Goal: Transaction & Acquisition: Obtain resource

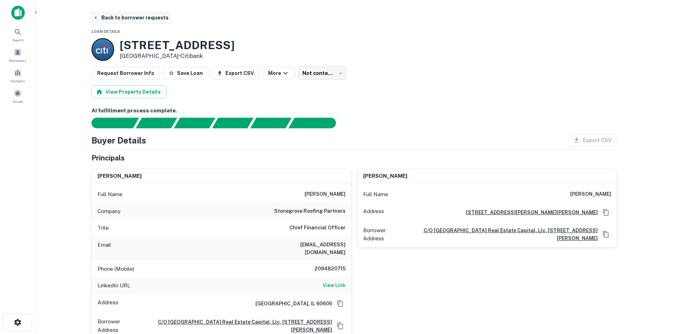
click at [95, 13] on button "Back to borrower requests" at bounding box center [130, 17] width 81 height 13
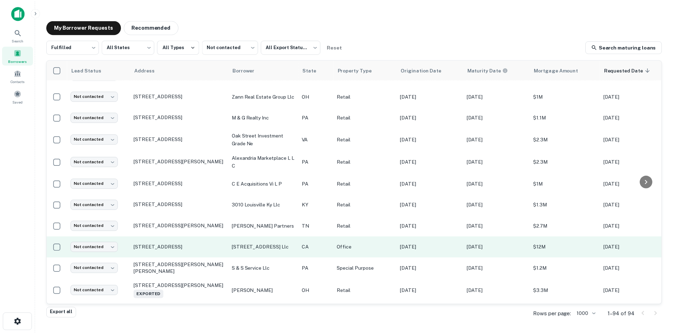
scroll to position [134, 0]
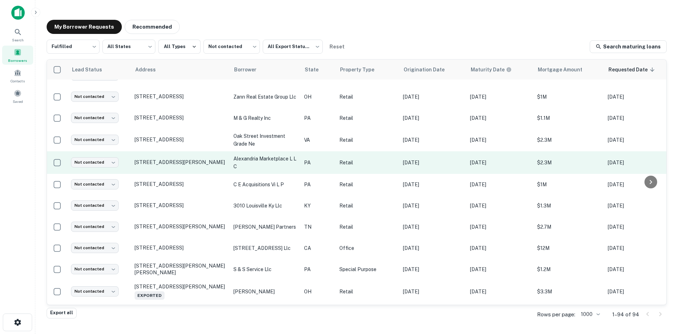
click at [159, 168] on td "8500 Perry Hwy Pittsburgh, PA 15237" at bounding box center [180, 162] width 99 height 23
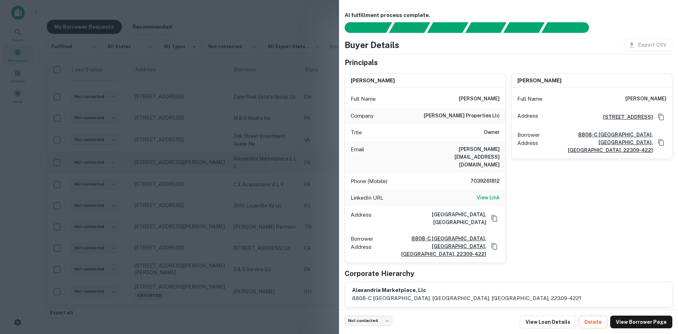
click at [159, 168] on div at bounding box center [339, 167] width 678 height 334
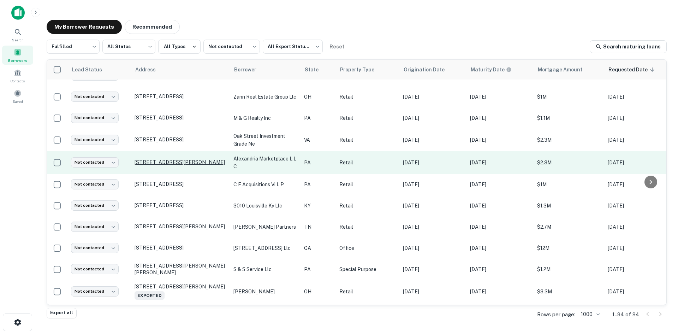
click at [158, 161] on p "8500 Perry Hwy Pittsburgh, PA 15237" at bounding box center [181, 162] width 92 height 6
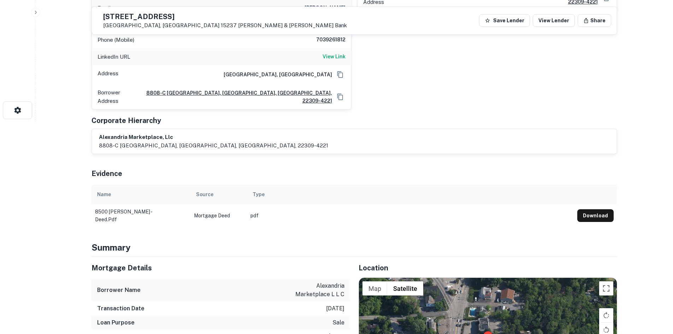
scroll to position [353, 0]
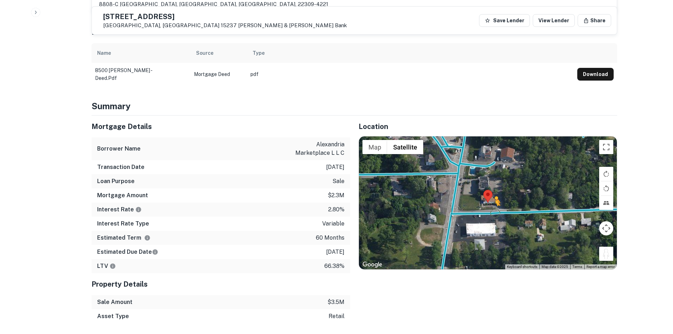
drag, startPoint x: 605, startPoint y: 232, endPoint x: 492, endPoint y: 191, distance: 120.1
click at [492, 191] on div "To activate drag with keyboard, press Alt + Enter. Once in keyboard drag state,…" at bounding box center [488, 202] width 258 height 133
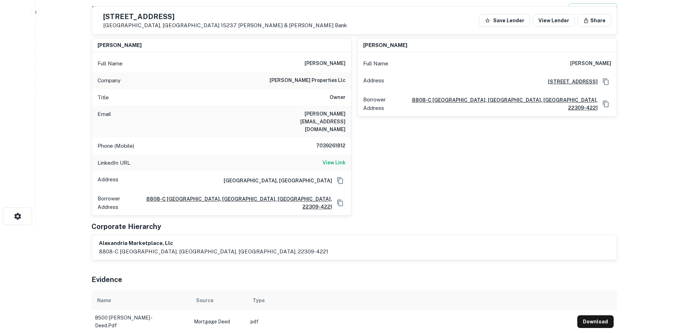
scroll to position [35, 0]
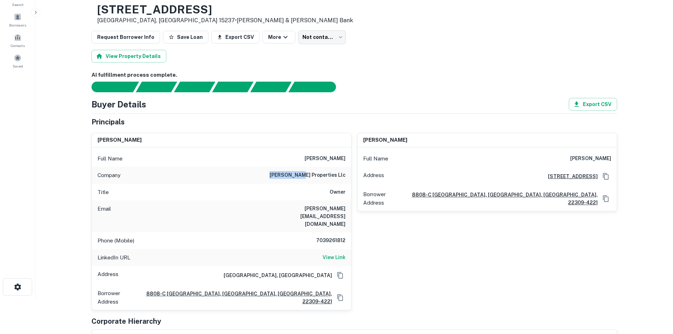
drag, startPoint x: 290, startPoint y: 175, endPoint x: 315, endPoint y: 173, distance: 24.8
click at [315, 173] on div "Company fairchild properties llc" at bounding box center [221, 175] width 259 height 17
click at [294, 171] on div "Company fairchild properties llc" at bounding box center [221, 175] width 259 height 17
drag, startPoint x: 290, startPoint y: 175, endPoint x: 349, endPoint y: 179, distance: 59.1
click at [349, 179] on div "Company fairchild properties llc" at bounding box center [221, 175] width 259 height 17
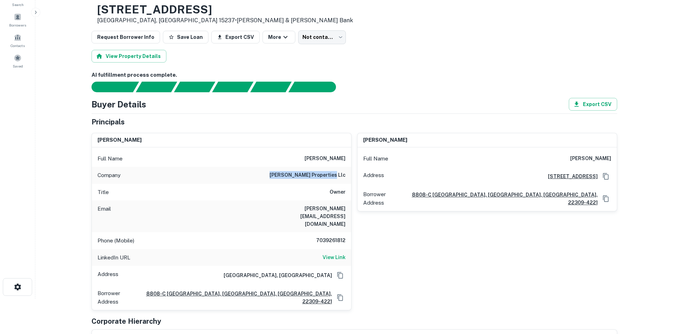
copy h6 "fairchild properties llc"
click at [317, 236] on h6 "7039261812" at bounding box center [324, 240] width 42 height 8
copy h6 "7039261812"
drag, startPoint x: 302, startPoint y: 155, endPoint x: 350, endPoint y: 178, distance: 53.3
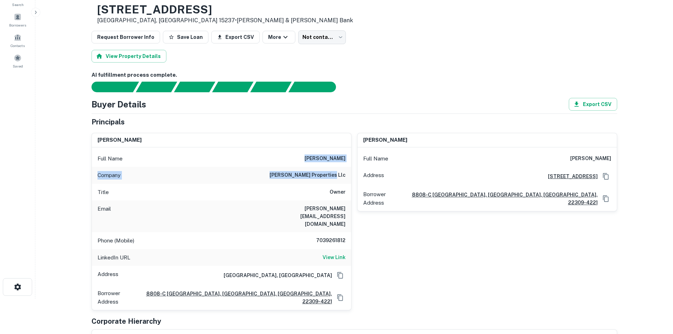
click at [350, 178] on div "Full Name charles fairchild Company fairchild properties llc Title Owner Email …" at bounding box center [221, 228] width 259 height 163
click at [335, 253] on h6 "View Link" at bounding box center [334, 257] width 23 height 8
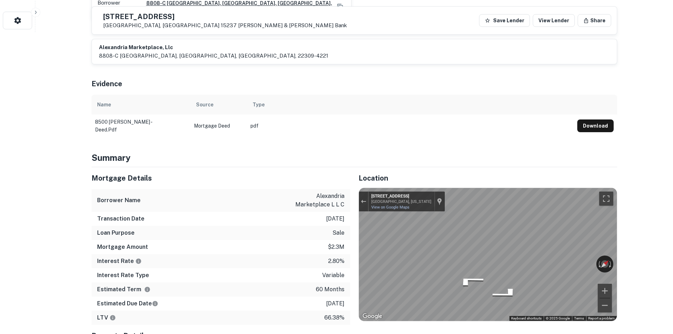
scroll to position [389, 0]
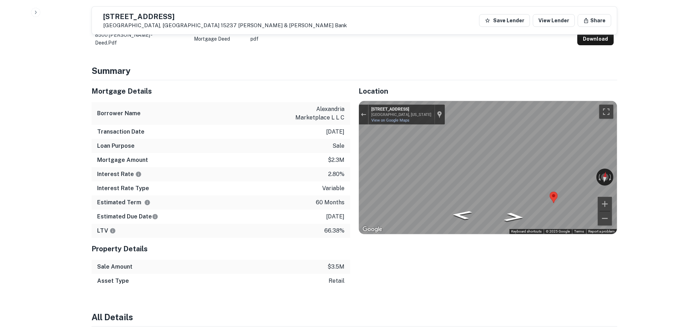
click at [302, 141] on div "Mortgage Details Borrower Name alexandria marketplace l l c Transaction Date 12…" at bounding box center [350, 184] width 534 height 208
click at [349, 130] on div "Mortgage Details Borrower Name alexandria marketplace l l c Transaction Date 12…" at bounding box center [350, 184] width 534 height 208
click at [242, 95] on div "Mortgage Details Borrower Name alexandria marketplace l l c Transaction Date 12…" at bounding box center [350, 184] width 534 height 208
drag, startPoint x: 125, startPoint y: 14, endPoint x: 172, endPoint y: 31, distance: 49.8
click at [172, 31] on div "8500 Perry Hwy Pittsburgh, PA 15237 Burke & Herbert Bank Save Lender View Lende…" at bounding box center [354, 21] width 525 height 28
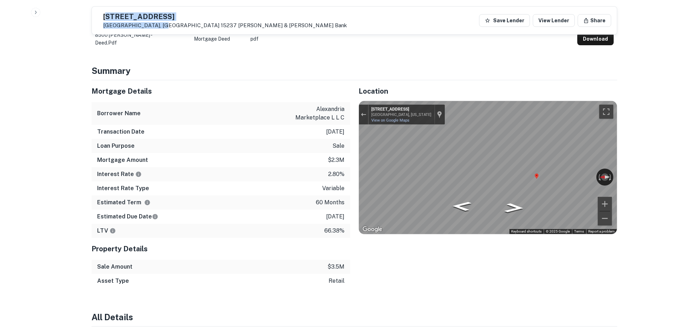
click at [144, 15] on h5 "8500 Perry Hwy" at bounding box center [225, 16] width 244 height 7
drag, startPoint x: 117, startPoint y: 16, endPoint x: 170, endPoint y: 28, distance: 54.3
click at [170, 28] on div "8500 Perry Hwy Pittsburgh, PA 15237 Burke & Herbert Bank" at bounding box center [222, 20] width 249 height 16
copy div "8500 Perry Hwy Pittsburgh, PA 15237"
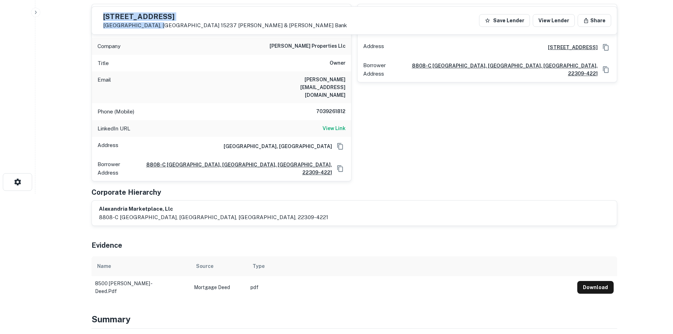
scroll to position [35, 0]
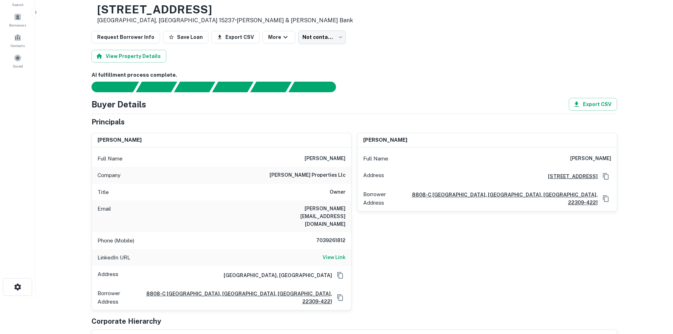
click at [336, 236] on h6 "7039261812" at bounding box center [324, 240] width 42 height 8
copy h6 "7039261812"
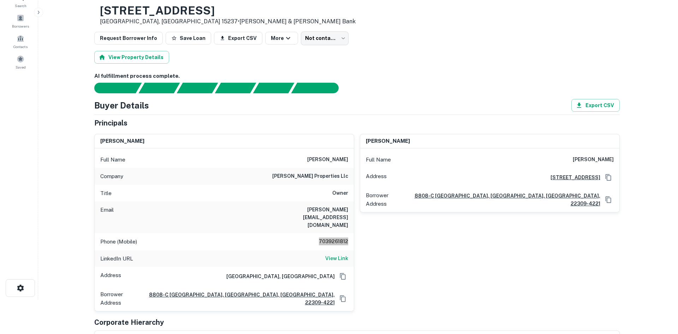
scroll to position [0, 0]
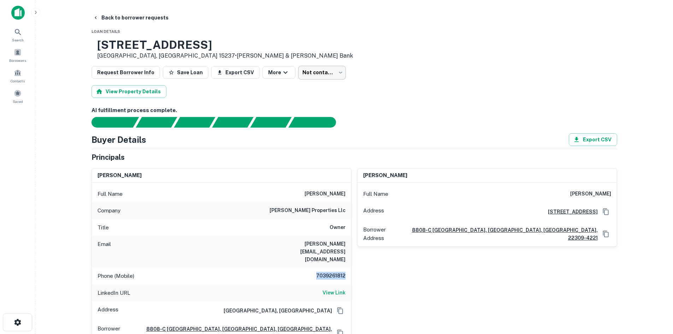
click at [311, 72] on body "Search Borrowers Contacts Saved Back to borrower requests Loan Details 8500 Per…" at bounding box center [336, 167] width 673 height 334
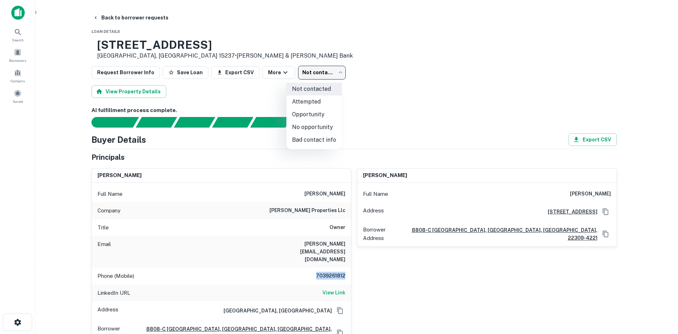
click at [303, 98] on li "Attempted" at bounding box center [314, 101] width 55 height 13
type input "*********"
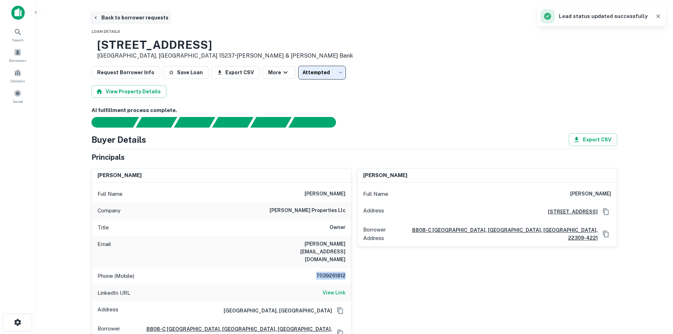
click at [112, 18] on button "Back to borrower requests" at bounding box center [130, 17] width 81 height 13
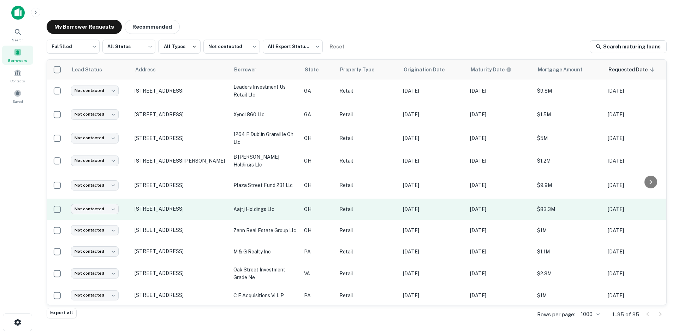
click at [175, 216] on td "11123 State Route 41 West Union, OH 45693" at bounding box center [180, 209] width 99 height 21
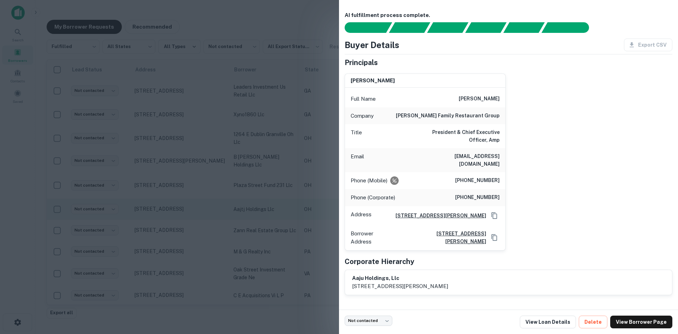
click at [175, 216] on div at bounding box center [339, 167] width 678 height 334
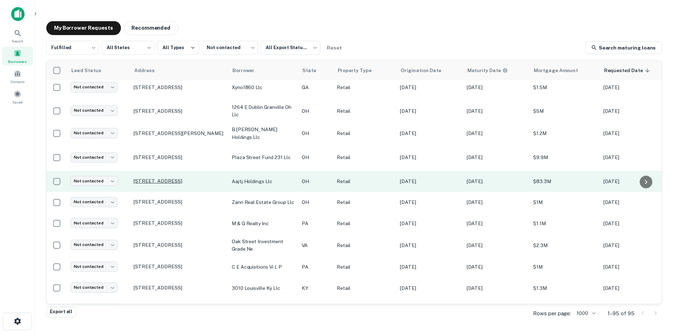
scroll to position [71, 0]
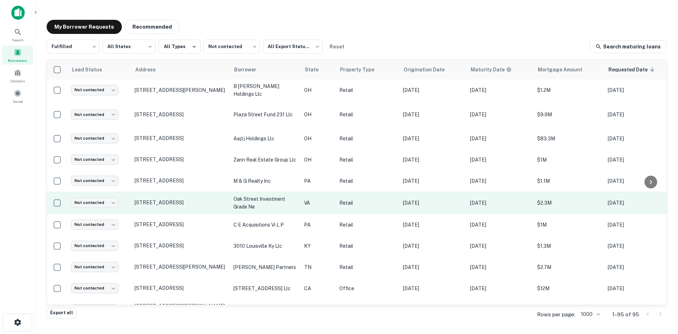
click at [172, 208] on td "30 Hampton Blvd Christiansburg, VA 24073" at bounding box center [180, 202] width 99 height 23
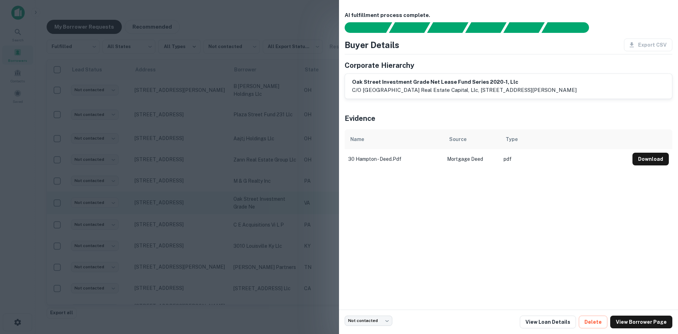
click at [172, 208] on div at bounding box center [339, 167] width 678 height 334
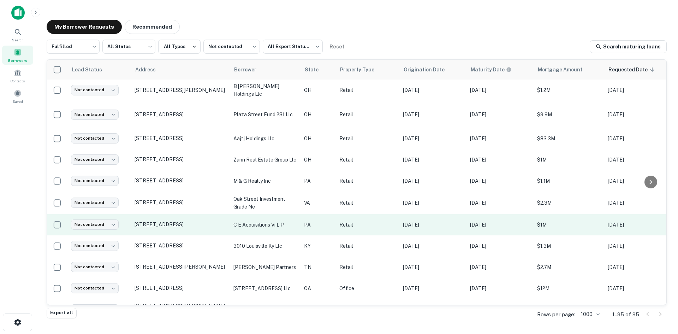
click at [173, 231] on td "3845 Northern Pike Monroeville, PA 15146" at bounding box center [180, 224] width 99 height 21
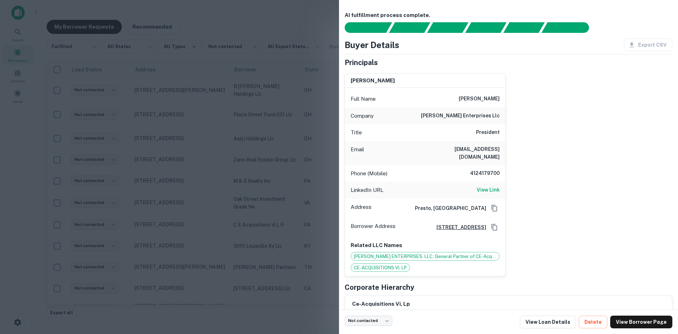
click at [173, 231] on div at bounding box center [339, 167] width 678 height 334
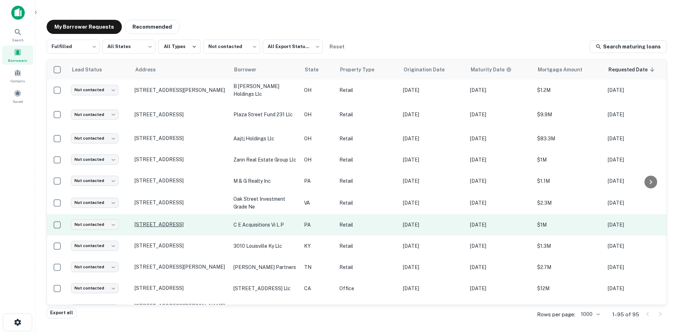
click at [172, 225] on p "3845 Northern Pike Monroeville, PA 15146" at bounding box center [181, 224] width 92 height 6
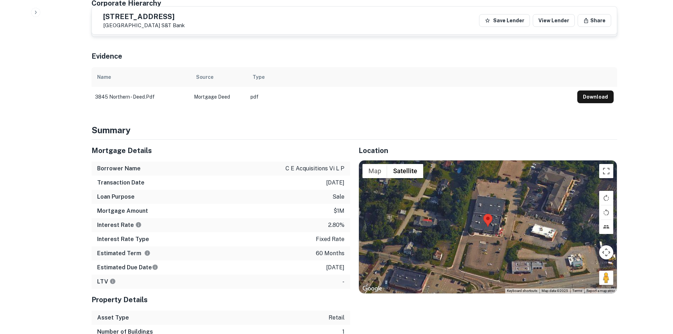
scroll to position [389, 0]
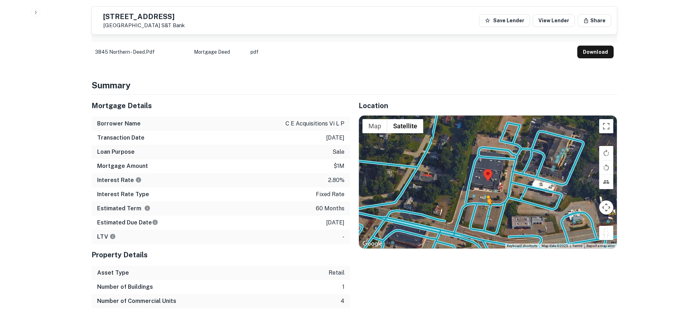
drag, startPoint x: 597, startPoint y: 230, endPoint x: 483, endPoint y: 200, distance: 118.8
click at [483, 200] on div "To activate drag with keyboard, press Alt + Enter. Once in keyboard drag state,…" at bounding box center [488, 182] width 258 height 133
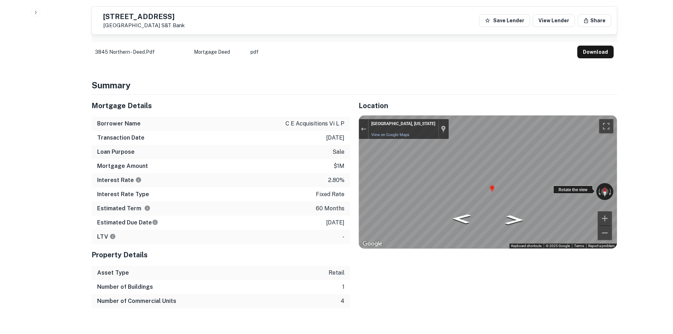
drag, startPoint x: 490, startPoint y: 183, endPoint x: 562, endPoint y: 183, distance: 72.1
click at [562, 183] on div "← Move left → Move right ↑ Move up ↓ Move down + Zoom in - Zoom out Monroeville…" at bounding box center [488, 182] width 258 height 133
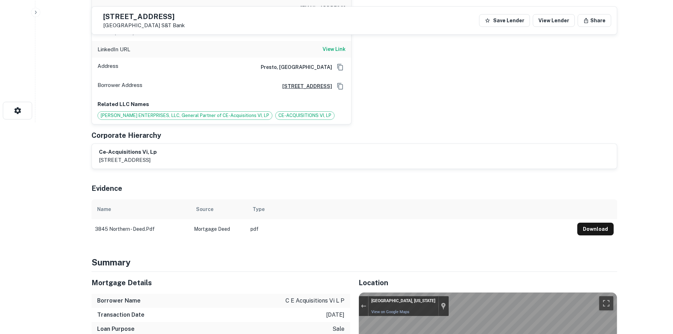
scroll to position [35, 0]
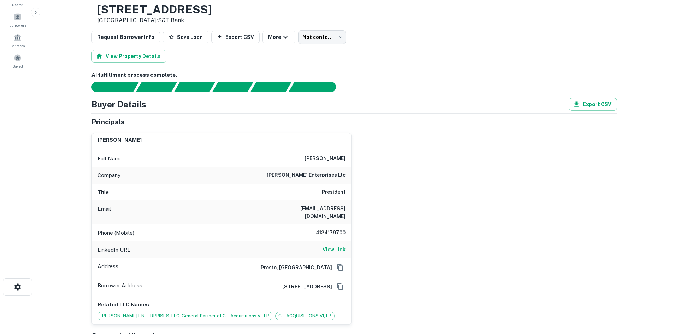
click at [332, 246] on h6 "View Link" at bounding box center [334, 250] width 23 height 8
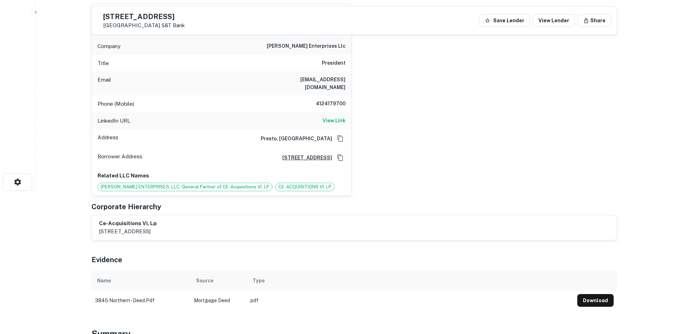
scroll to position [106, 0]
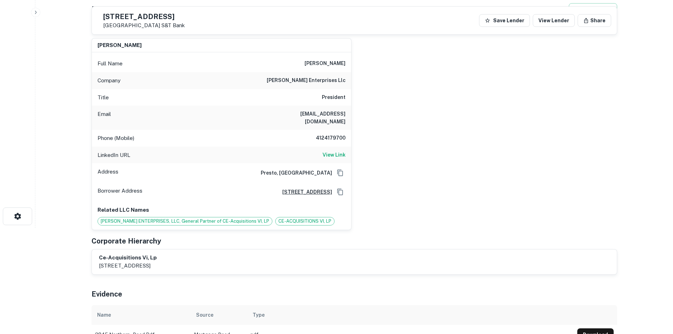
click at [307, 114] on h6 "ccozza@cozzaenterprises.com" at bounding box center [303, 118] width 85 height 16
copy h6 "ccozza@cozzaenterprises.com"
click at [411, 175] on div "craig cozza Full Name craig cozza Company cozza enterprises llc Title President…" at bounding box center [351, 131] width 531 height 197
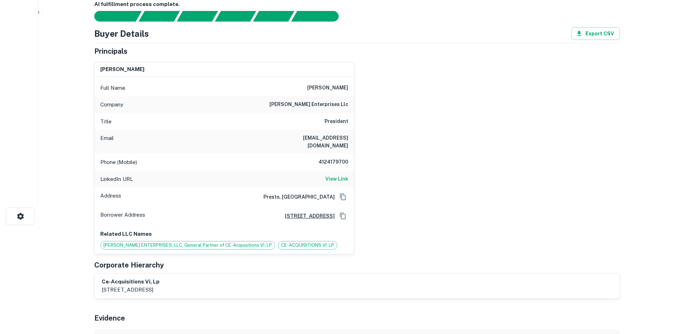
scroll to position [0, 0]
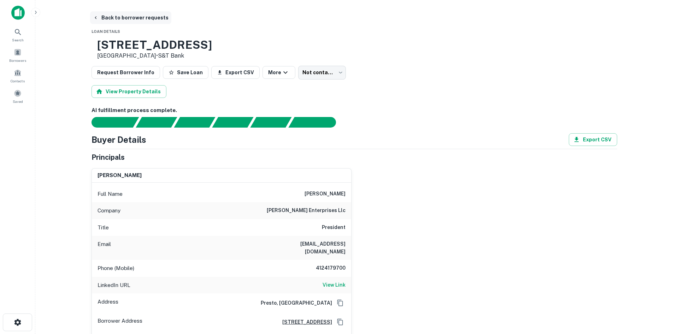
drag, startPoint x: 116, startPoint y: 24, endPoint x: 117, endPoint y: 21, distance: 3.8
click at [120, 19] on button "Back to borrower requests" at bounding box center [130, 17] width 81 height 13
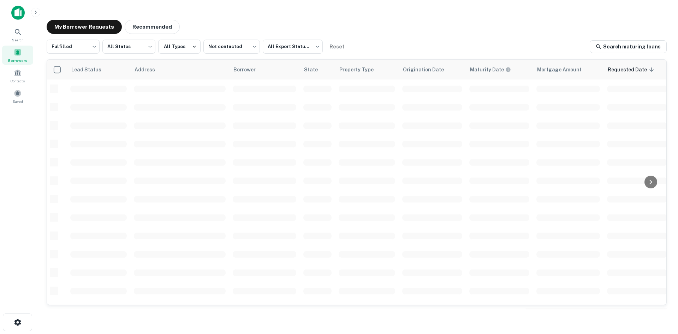
scroll to position [71, 0]
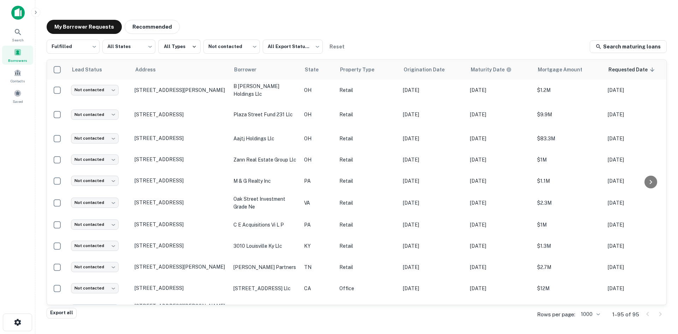
click at [222, 58] on div "Fulfilled ********* ​ All States *** ​ All Types Not contacted **** ​ All Expor…" at bounding box center [357, 174] width 620 height 268
click at [222, 53] on body "Search Borrowers Contacts Saved My Borrower Requests Recommended Fulfilled ****…" at bounding box center [339, 167] width 678 height 334
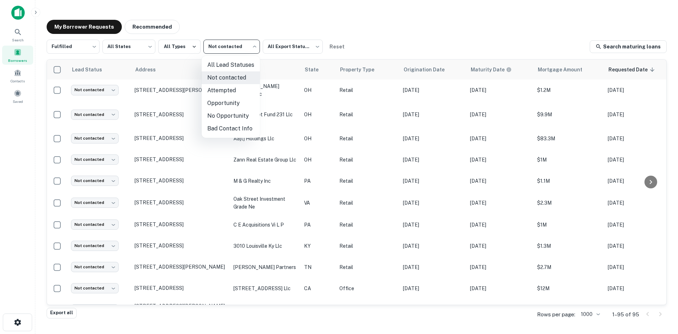
click at [233, 88] on li "Attempted" at bounding box center [231, 90] width 58 height 13
type input "*********"
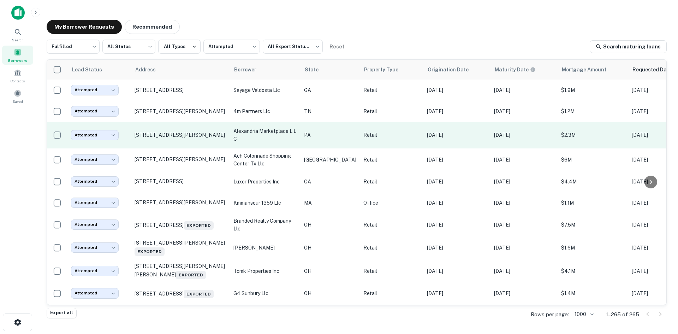
click at [187, 144] on td "8500 Perry Hwy Pittsburgh, PA 15237" at bounding box center [180, 135] width 99 height 26
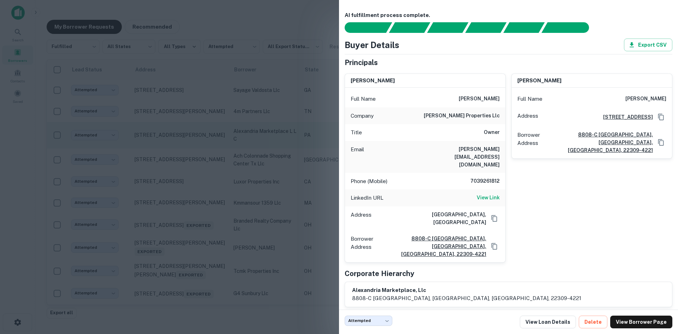
click at [187, 144] on div at bounding box center [339, 167] width 678 height 334
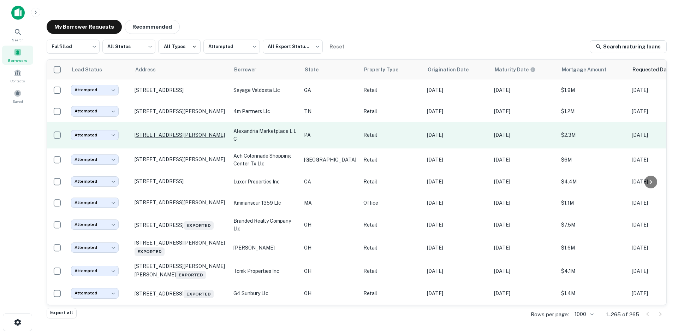
click at [185, 135] on p "8500 Perry Hwy Pittsburgh, PA 15237" at bounding box center [181, 135] width 92 height 6
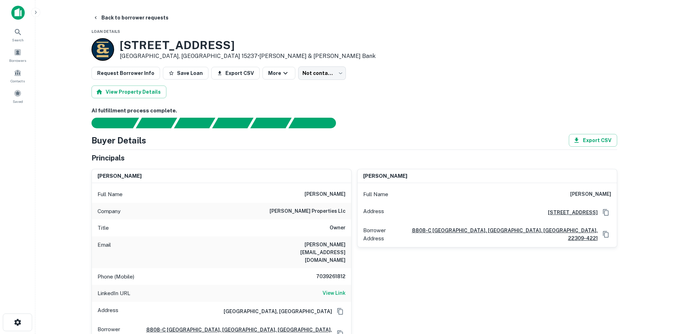
type input "*********"
click at [297, 248] on h6 "charlie@fairchildpropertiesllc.com" at bounding box center [303, 252] width 85 height 23
copy h6 "charlie@fairchildpropertiesllc.com"
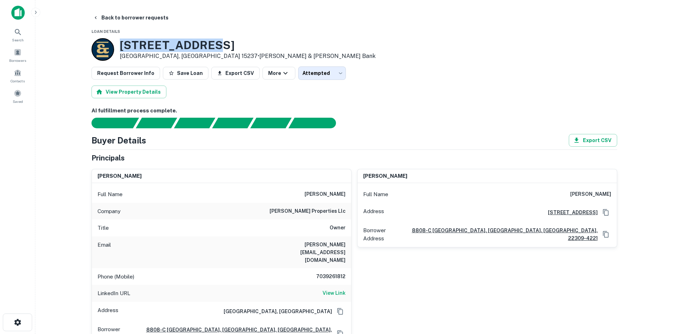
drag, startPoint x: 120, startPoint y: 47, endPoint x: 224, endPoint y: 42, distance: 103.6
click at [224, 42] on h3 "8500 Perry Hwy" at bounding box center [248, 45] width 256 height 13
copy h3 "8500 Perry Hwy"
click at [136, 20] on button "Back to borrower requests" at bounding box center [130, 17] width 81 height 13
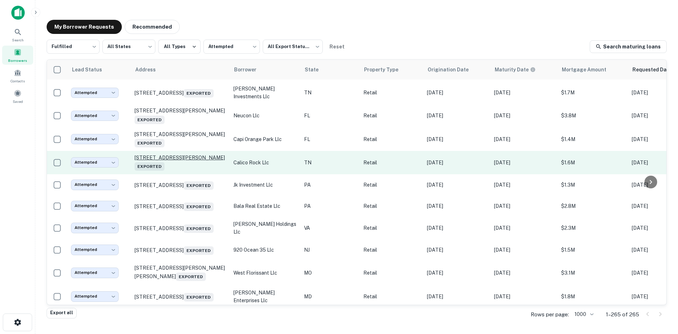
scroll to position [353, 0]
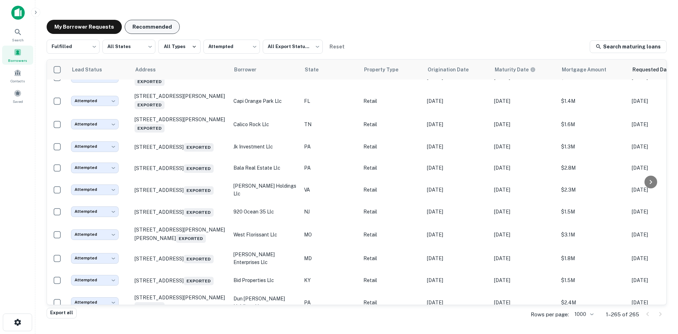
click at [139, 26] on button "Recommended" at bounding box center [152, 27] width 55 height 14
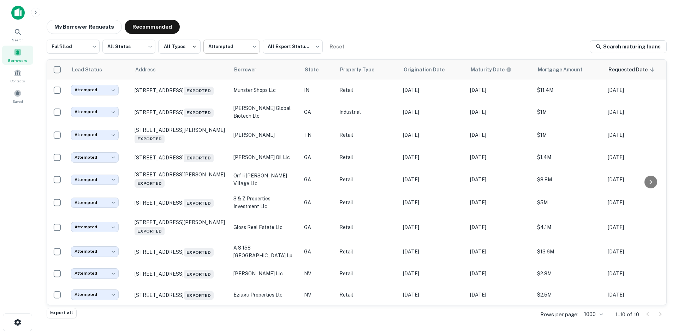
click at [244, 51] on body "Search Borrowers Contacts Saved My Borrower Requests Recommended Fulfilled ****…" at bounding box center [339, 167] width 678 height 334
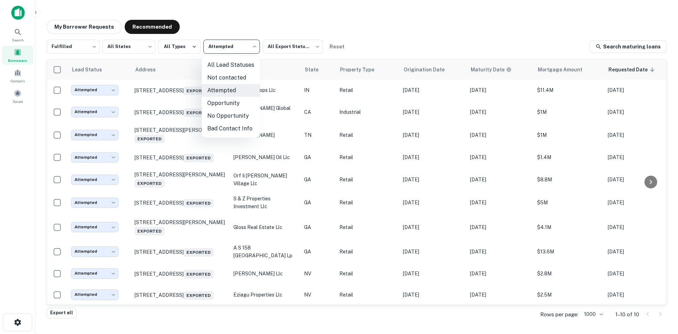
click at [229, 75] on li "Not contacted" at bounding box center [231, 77] width 58 height 13
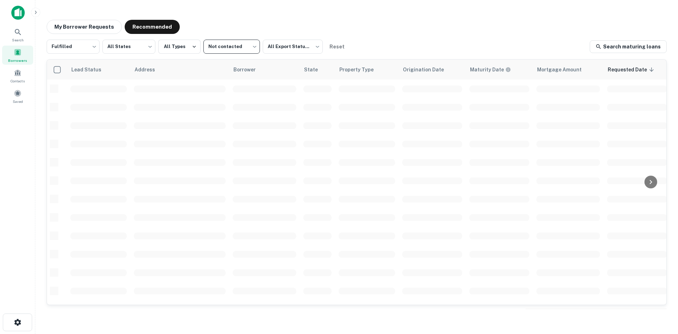
click at [231, 45] on body "Search Borrowers Contacts Saved My Borrower Requests Recommended Fulfilled ****…" at bounding box center [339, 167] width 678 height 334
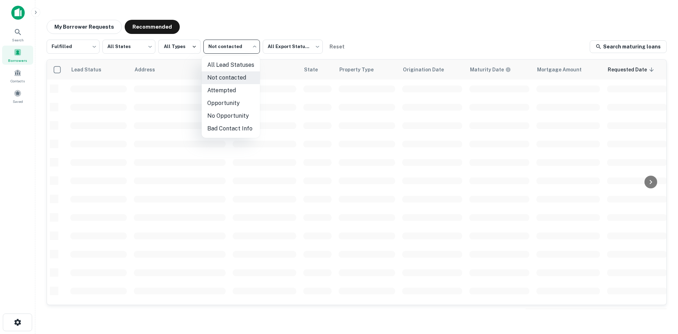
click at [227, 67] on li "All Lead Statuses" at bounding box center [231, 65] width 58 height 13
type input "***"
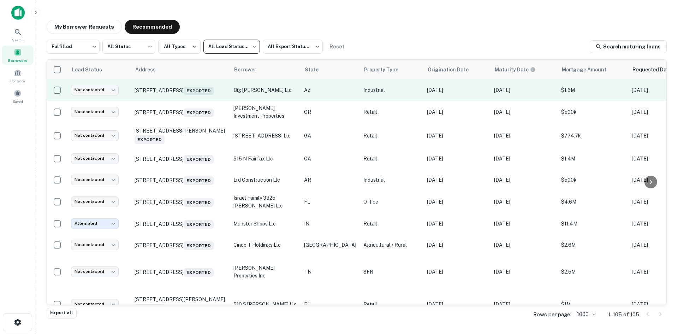
click at [191, 100] on td "3150 N San Marcos Pl Chandler, AZ 85225 Exported" at bounding box center [180, 89] width 99 height 21
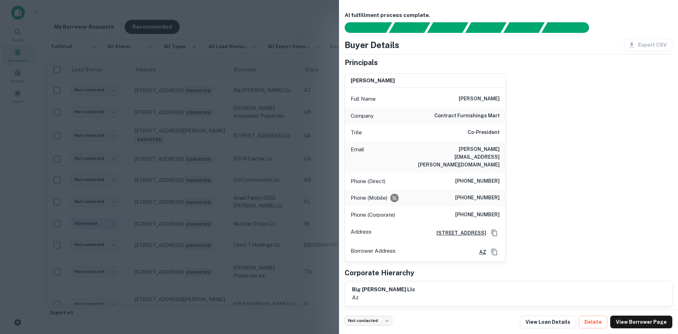
click at [284, 164] on div at bounding box center [339, 167] width 678 height 334
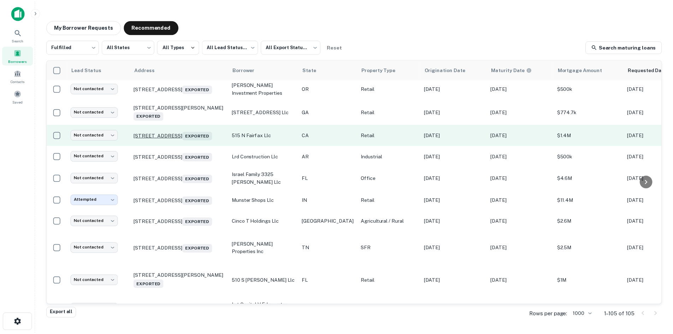
scroll to position [35, 0]
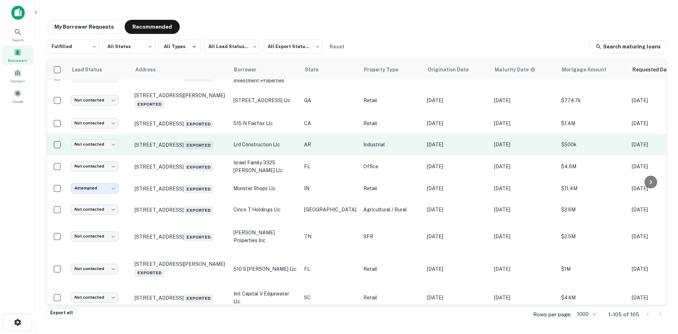
click at [201, 155] on td "16670 E Highway 412 Springdale, AR 72764 Exported" at bounding box center [180, 144] width 99 height 21
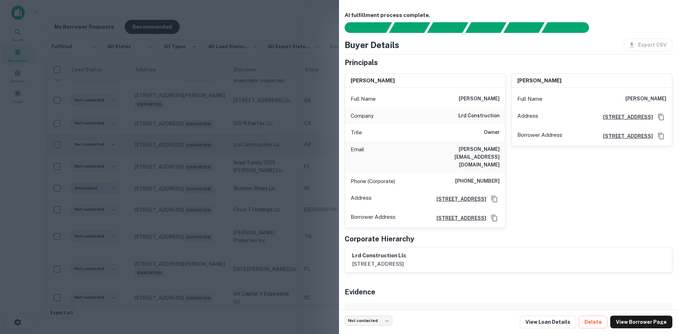
click at [201, 160] on div at bounding box center [339, 167] width 678 height 334
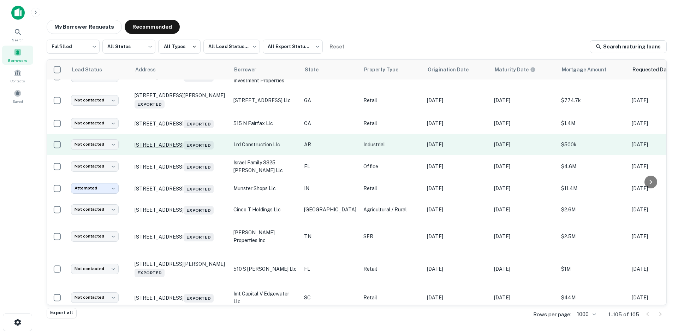
click at [189, 147] on p "16670 E Highway 412 Springdale, AR 72764 Exported" at bounding box center [181, 145] width 92 height 10
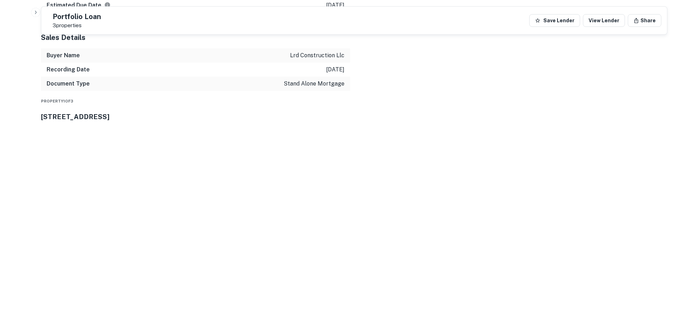
scroll to position [707, 0]
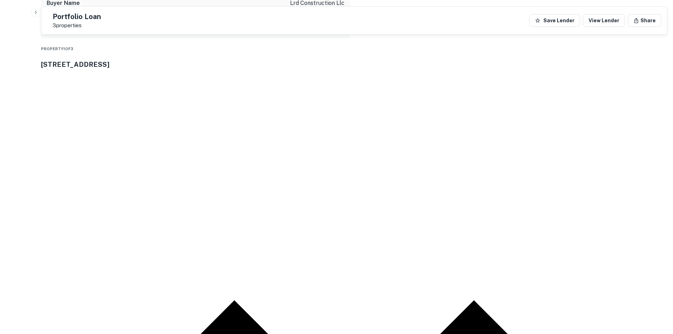
drag, startPoint x: 610, startPoint y: 191, endPoint x: 514, endPoint y: 197, distance: 95.9
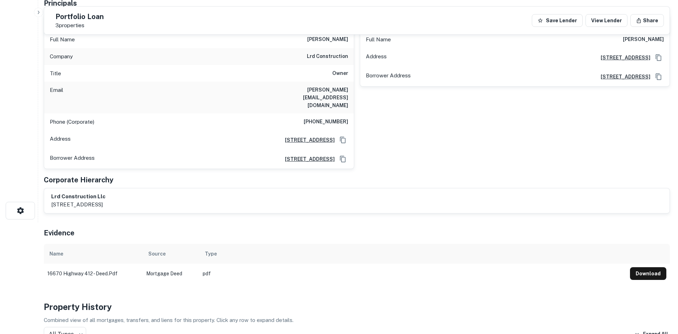
scroll to position [0, 0]
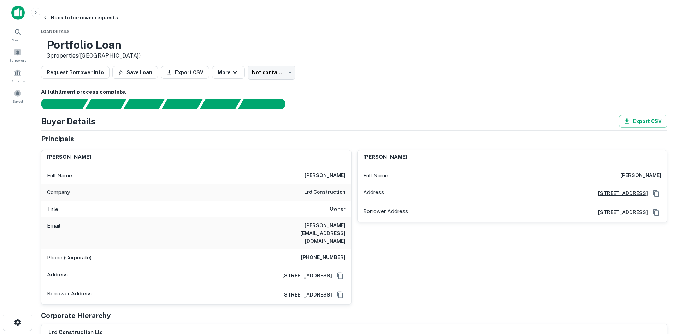
click at [113, 23] on button "Back to borrower requests" at bounding box center [80, 17] width 81 height 13
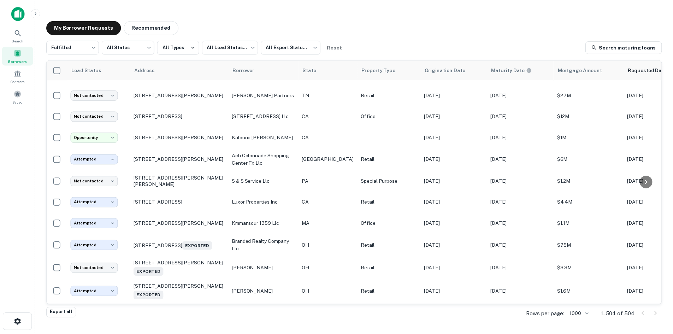
scroll to position [389, 0]
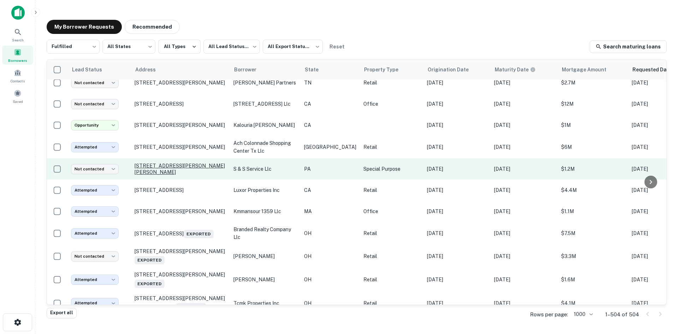
click at [170, 164] on p "1436 Chester Pike Crum Lynne, PA 19022" at bounding box center [181, 169] width 92 height 13
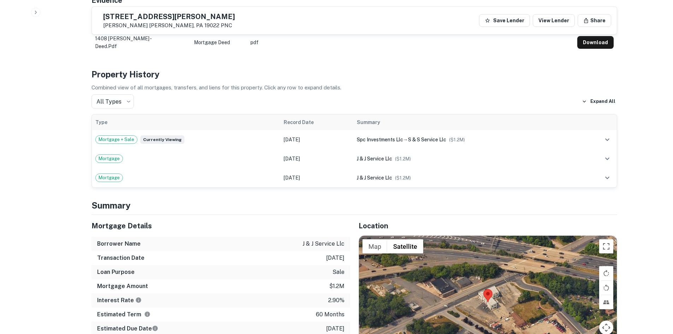
scroll to position [530, 0]
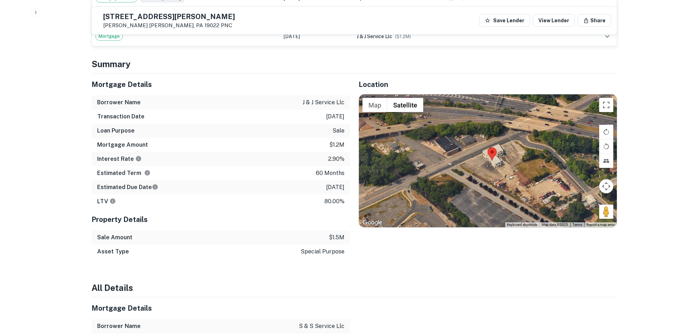
drag, startPoint x: 590, startPoint y: 206, endPoint x: 596, endPoint y: 206, distance: 5.3
click at [596, 206] on div at bounding box center [488, 160] width 258 height 133
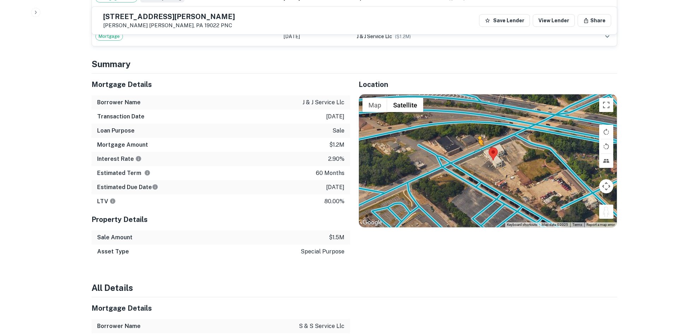
drag, startPoint x: 607, startPoint y: 205, endPoint x: 476, endPoint y: 146, distance: 143.4
click at [476, 146] on div "To activate drag with keyboard, press Alt + Enter. Once in keyboard drag state,…" at bounding box center [488, 160] width 258 height 133
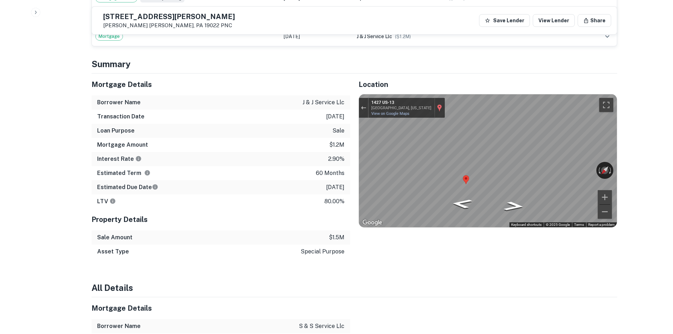
click at [421, 104] on div "← Move left → Move right ↑ Move up ↓ Move down + Zoom in - Zoom out 1427 US-13 …" at bounding box center [488, 160] width 258 height 133
drag, startPoint x: 119, startPoint y: 14, endPoint x: 176, endPoint y: 28, distance: 58.0
click at [176, 28] on div "1436 Chester Pike Crum Lynne, PA 19022 PNC" at bounding box center [166, 20] width 137 height 16
copy div "1436 Chester Pike Crum Lynne, PA 19022"
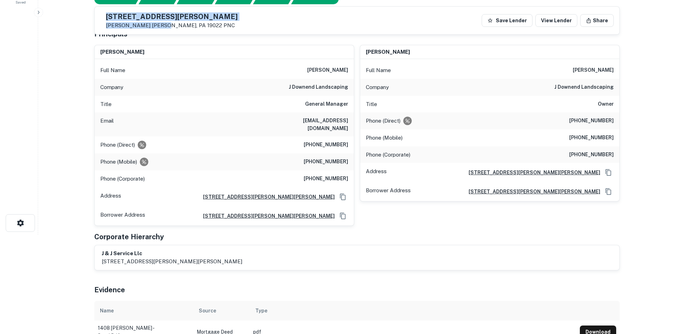
scroll to position [0, 0]
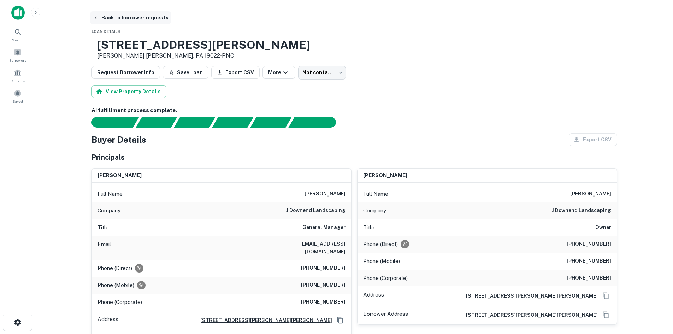
click at [119, 19] on button "Back to borrower requests" at bounding box center [130, 17] width 81 height 13
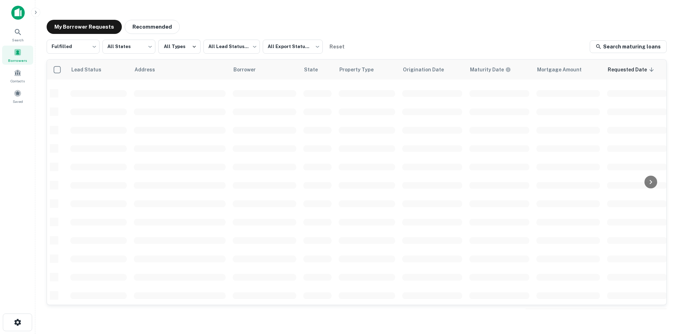
scroll to position [240, 0]
drag, startPoint x: 382, startPoint y: 19, endPoint x: 363, endPoint y: 21, distance: 18.8
click at [363, 21] on div "My Borrower Requests Recommended" at bounding box center [357, 27] width 620 height 14
click at [388, 18] on div "My Borrower Requests Recommended Fulfilled ********* ​ All States *** ​ All Typ…" at bounding box center [357, 164] width 632 height 301
click at [151, 30] on button "Recommended" at bounding box center [152, 27] width 55 height 14
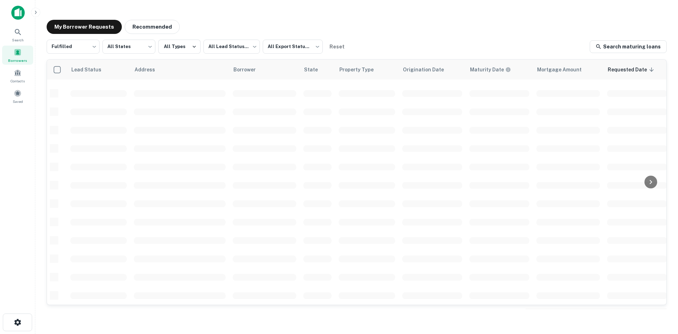
click at [151, 30] on button "Recommended" at bounding box center [152, 27] width 55 height 14
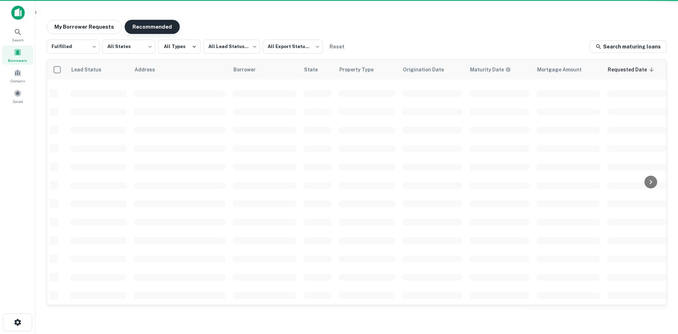
click at [151, 30] on button "Recommended" at bounding box center [152, 27] width 55 height 14
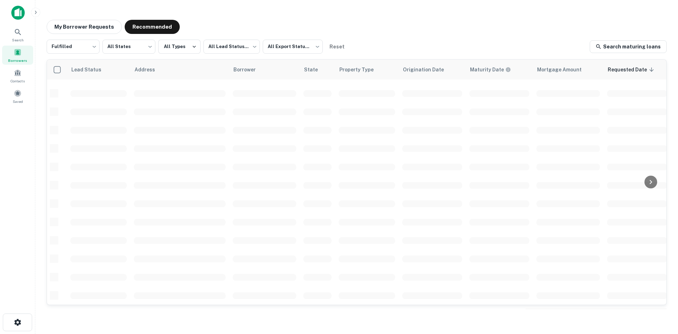
scroll to position [169, 0]
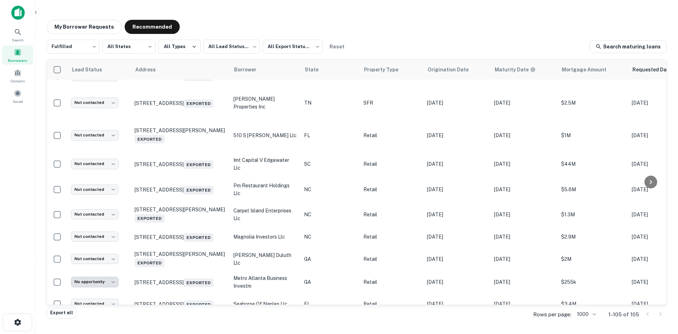
click at [271, 28] on div "My Borrower Requests Recommended" at bounding box center [357, 27] width 620 height 14
drag, startPoint x: 271, startPoint y: 28, endPoint x: 224, endPoint y: 33, distance: 47.2
click at [224, 33] on div "My Borrower Requests Recommended" at bounding box center [357, 27] width 620 height 14
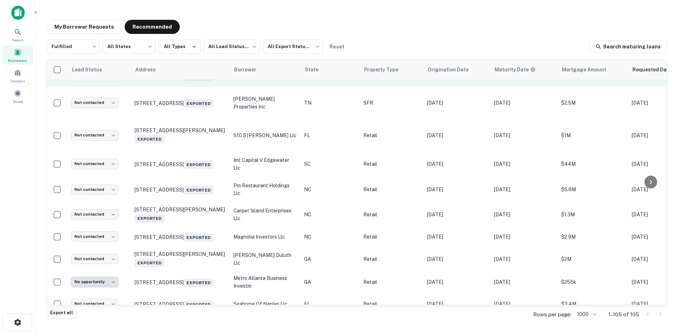
scroll to position [310, 0]
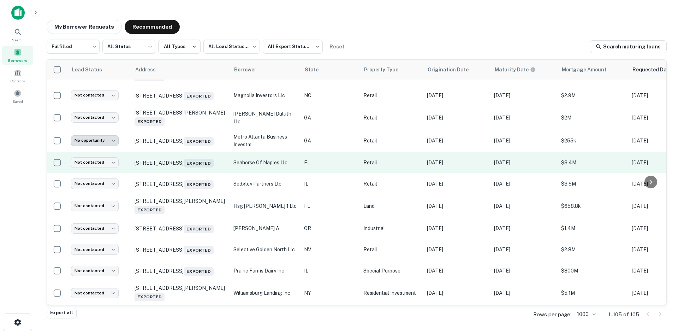
click at [177, 173] on td "1229 Airport Rd N Naples, FL 34104 Exported" at bounding box center [180, 162] width 99 height 21
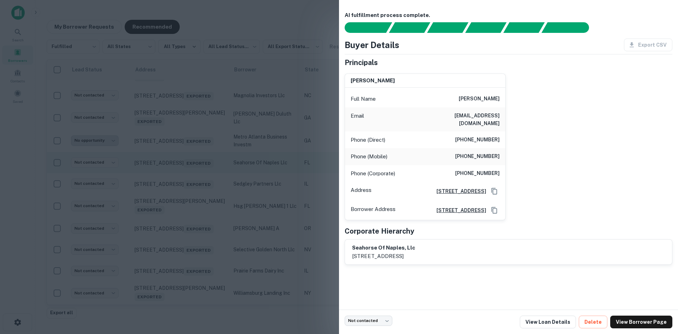
click at [177, 178] on div at bounding box center [339, 167] width 678 height 334
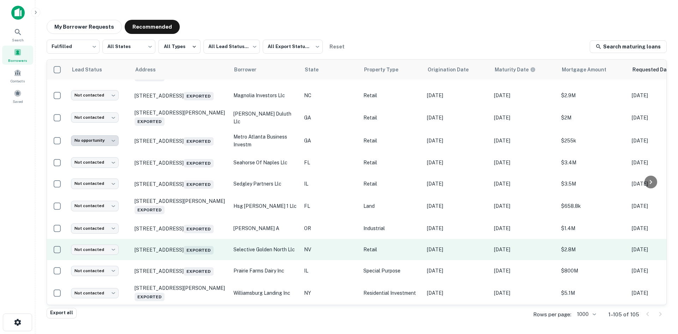
click at [185, 260] on td "1025 N Hills Blvd Reno, NV 89506 Exported" at bounding box center [180, 249] width 99 height 21
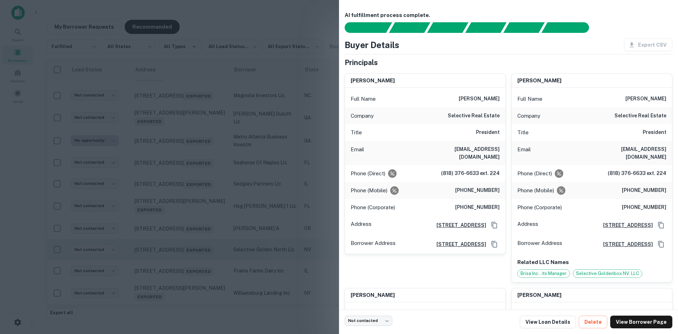
click at [185, 273] on div at bounding box center [339, 167] width 678 height 334
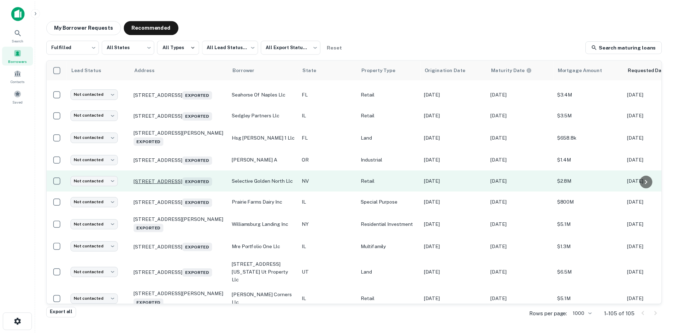
scroll to position [381, 0]
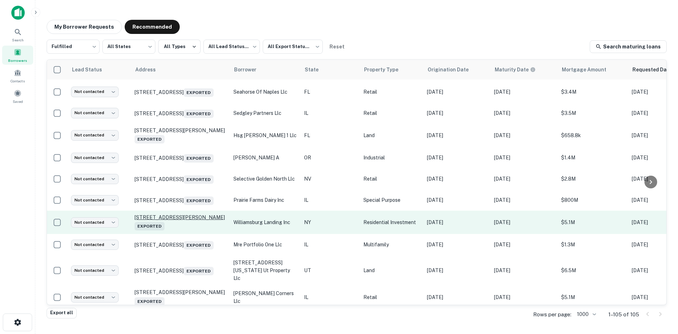
click at [177, 230] on p "112 Leonard St Brooklyn, NY 11206 Exported" at bounding box center [181, 222] width 92 height 16
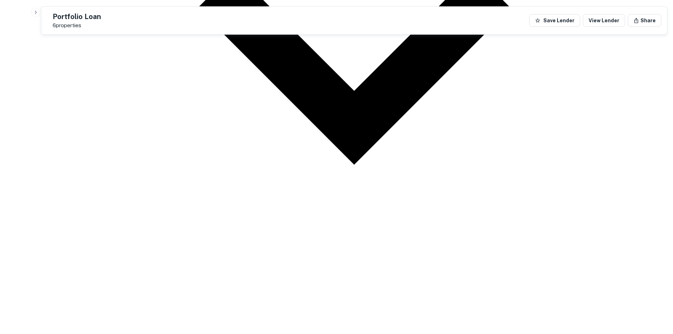
scroll to position [1239, 0]
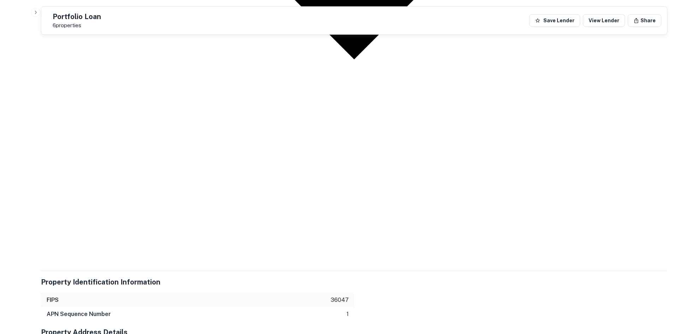
drag, startPoint x: 602, startPoint y: 300, endPoint x: 478, endPoint y: 270, distance: 128.3
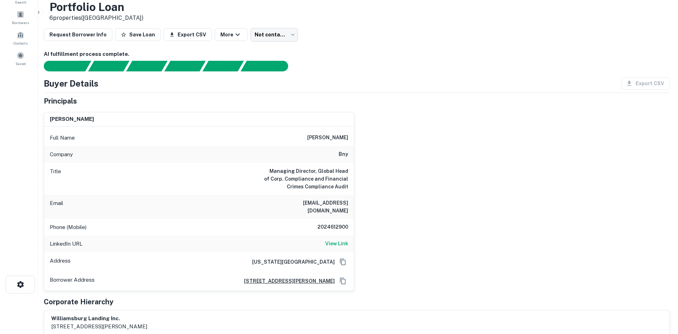
scroll to position [0, 0]
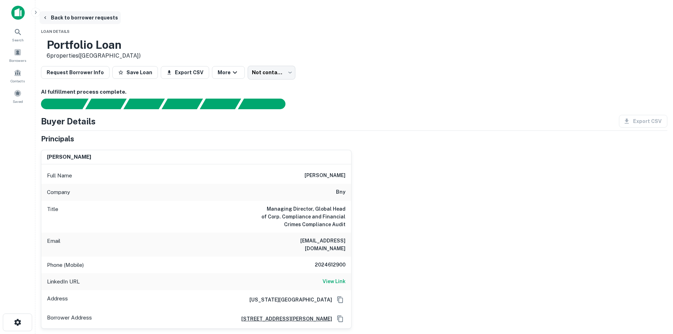
click at [121, 15] on button "Back to borrower requests" at bounding box center [80, 17] width 81 height 13
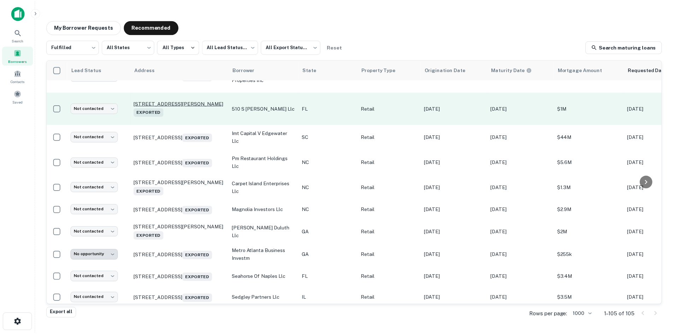
scroll to position [247, 0]
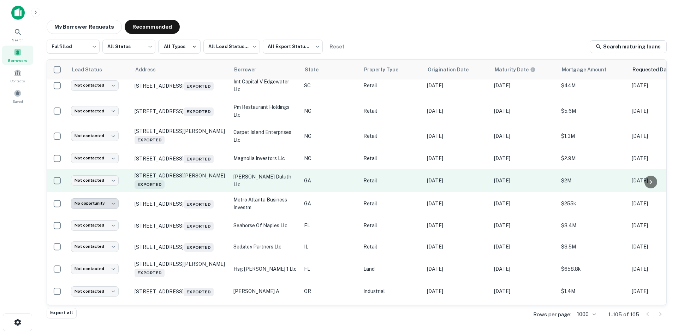
click at [191, 192] on td "4300 Pleasant Hill Rd Duluth, GA 30096 Exported" at bounding box center [180, 180] width 99 height 23
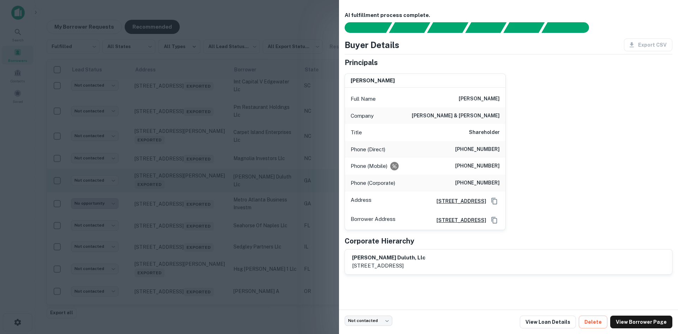
click at [191, 194] on div at bounding box center [339, 167] width 678 height 334
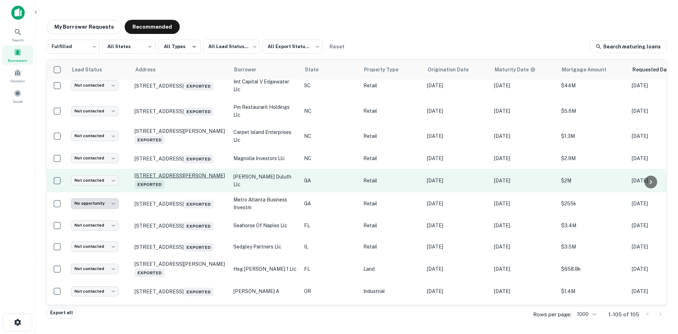
click at [186, 182] on p "4300 Pleasant Hill Rd Duluth, GA 30096 Exported" at bounding box center [181, 180] width 92 height 16
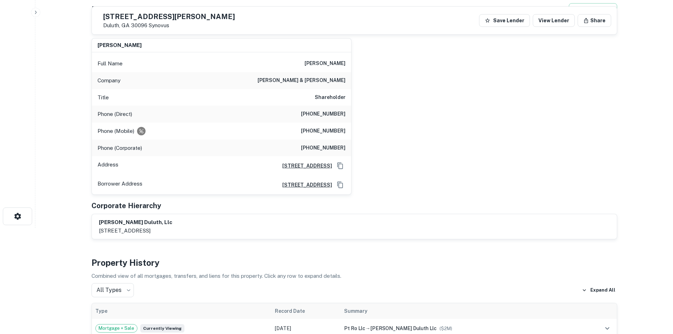
scroll to position [389, 0]
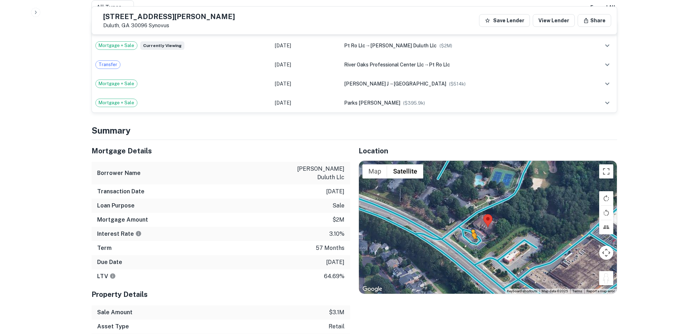
drag, startPoint x: 609, startPoint y: 280, endPoint x: 464, endPoint y: 237, distance: 150.7
click at [464, 237] on div "To activate drag with keyboard, press Alt + Enter. Once in keyboard drag state,…" at bounding box center [488, 227] width 258 height 133
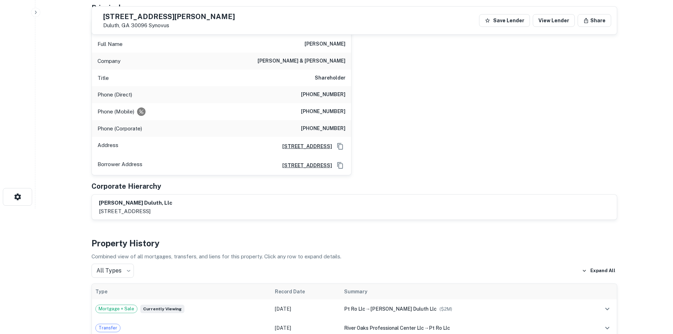
scroll to position [106, 0]
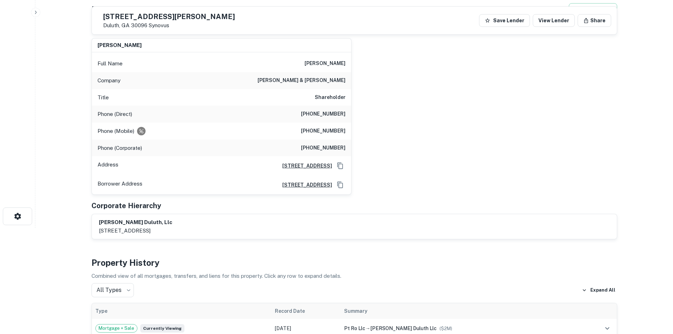
click at [323, 131] on h6 "(334) 294-1213" at bounding box center [323, 131] width 45 height 8
click at [327, 118] on h6 "(334) 241-8072" at bounding box center [323, 114] width 45 height 8
copy h6 "(334) 241-8072"
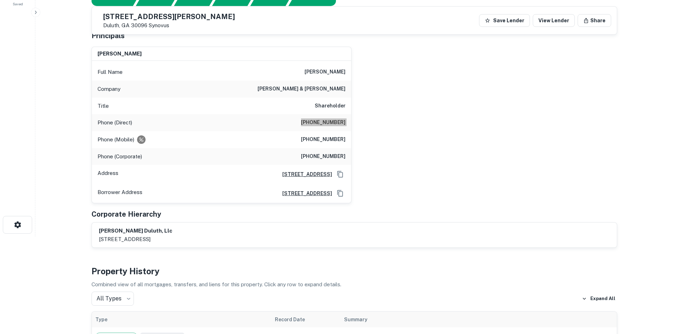
scroll to position [71, 0]
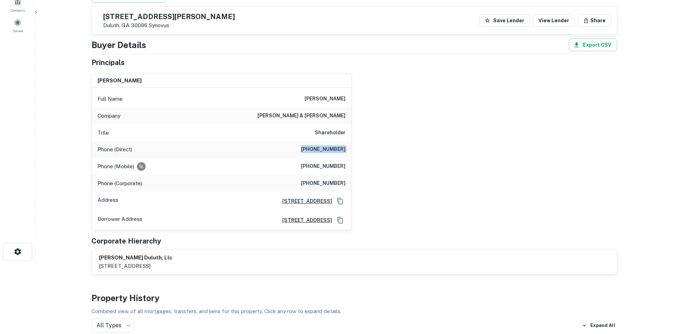
click at [332, 153] on h6 "(334) 241-8072" at bounding box center [323, 149] width 45 height 8
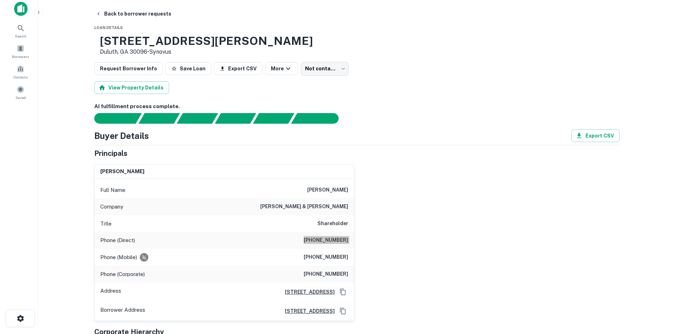
scroll to position [0, 0]
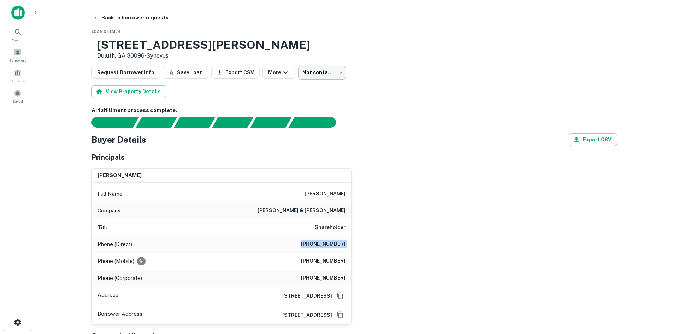
click at [307, 69] on body "Search Borrowers Contacts Saved Back to borrower requests Loan Details 4300 Ple…" at bounding box center [336, 167] width 673 height 334
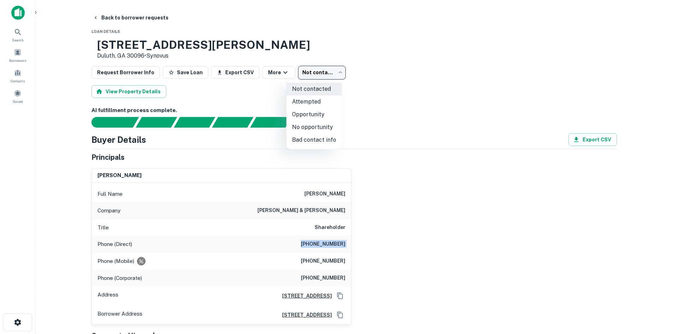
click at [310, 101] on li "Attempted" at bounding box center [314, 101] width 55 height 13
type input "*********"
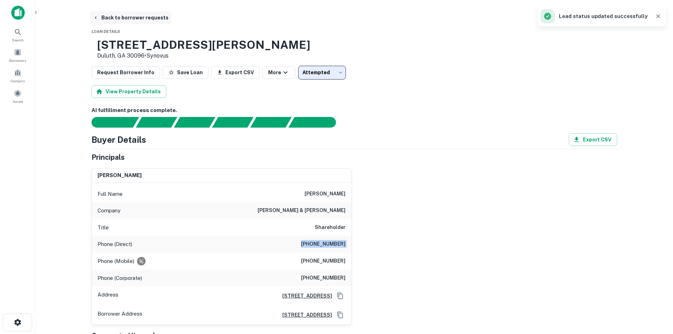
click at [144, 18] on button "Back to borrower requests" at bounding box center [130, 17] width 81 height 13
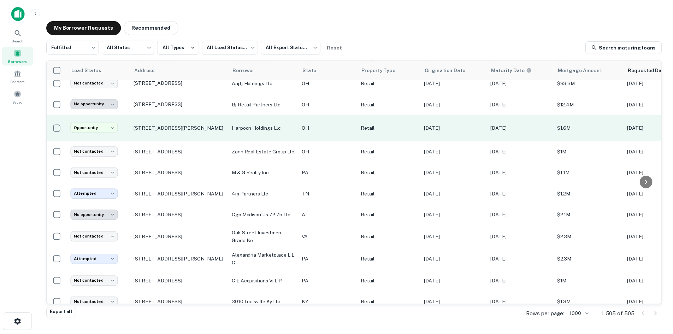
scroll to position [63, 0]
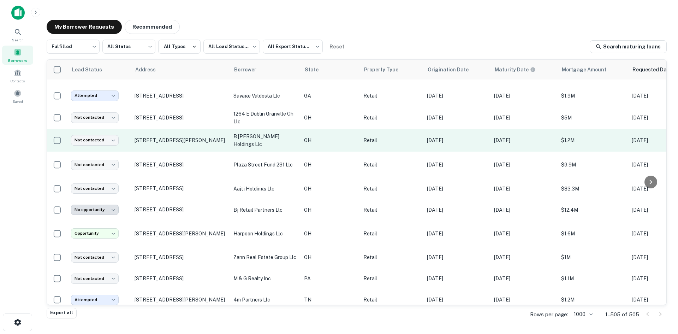
click at [160, 149] on td "[STREET_ADDRESS][PERSON_NAME]" at bounding box center [180, 140] width 99 height 23
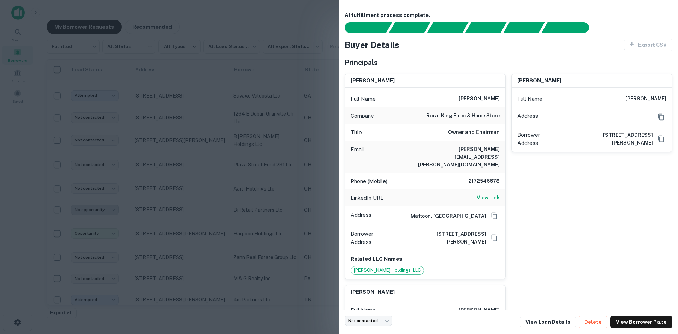
click at [210, 140] on div at bounding box center [339, 167] width 678 height 334
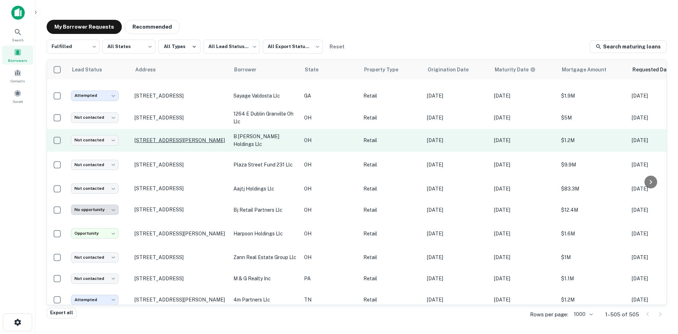
click at [155, 141] on p "[STREET_ADDRESS][PERSON_NAME]" at bounding box center [181, 140] width 92 height 6
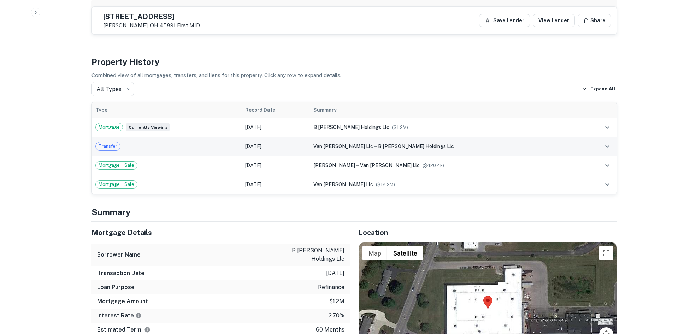
scroll to position [565, 0]
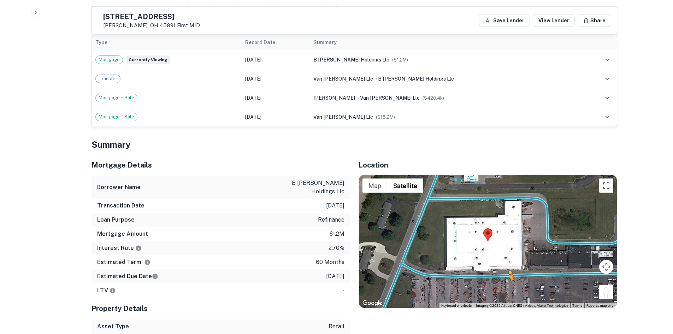
drag, startPoint x: 602, startPoint y: 279, endPoint x: 490, endPoint y: 264, distance: 113.3
click at [490, 264] on div "To activate drag with keyboard, press Alt + Enter. Once in keyboard drag state,…" at bounding box center [488, 241] width 258 height 133
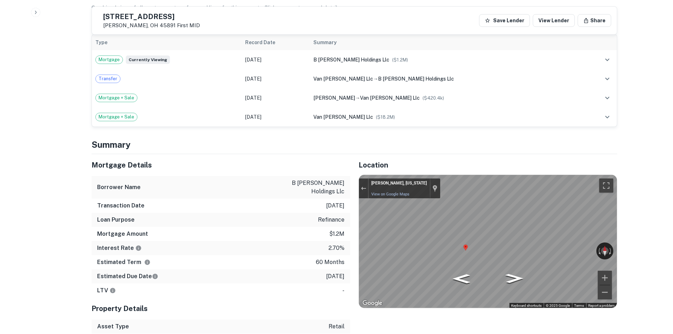
click at [505, 247] on div "Map" at bounding box center [488, 241] width 258 height 133
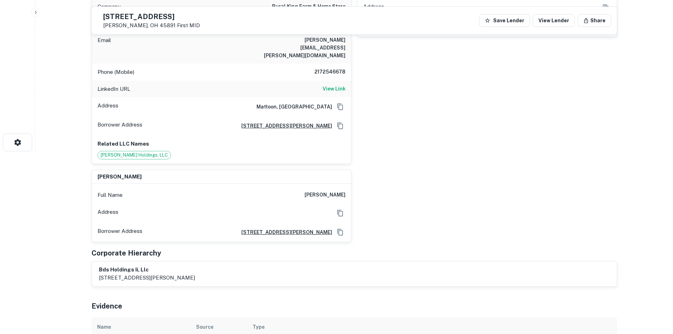
scroll to position [177, 0]
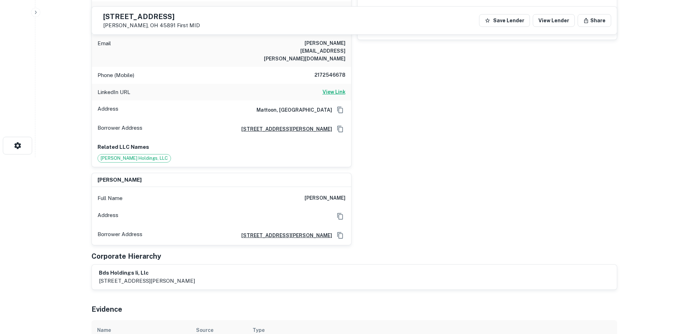
click at [325, 88] on h6 "View Link" at bounding box center [334, 92] width 23 height 8
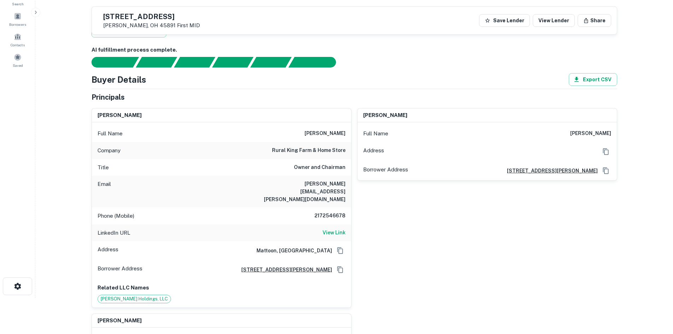
scroll to position [35, 0]
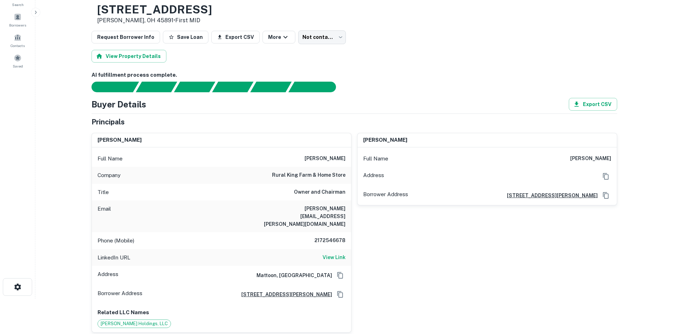
click at [337, 232] on div "Phone (Mobile) 2172546678" at bounding box center [221, 240] width 259 height 17
copy h6 "2172546678"
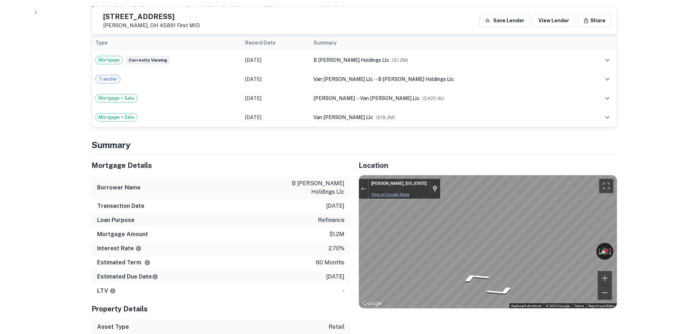
scroll to position [565, 0]
click at [324, 220] on div "Mortgage Details Borrower Name b speer holdings llc Transaction Date 12/22/2020…" at bounding box center [350, 251] width 534 height 194
click at [357, 228] on div "Location ← Move left → Move right ↑ Move up ↓ Move down + Zoom in - Zoom out Ho…" at bounding box center [483, 251] width 267 height 194
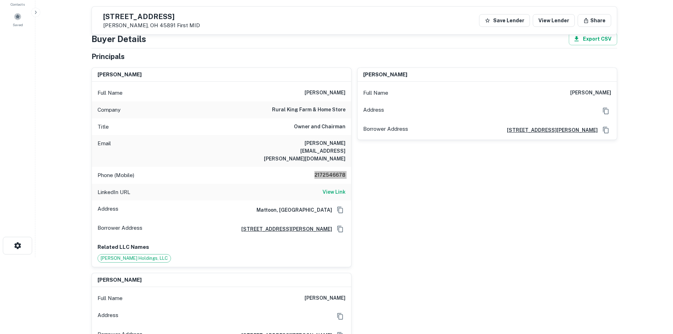
scroll to position [0, 0]
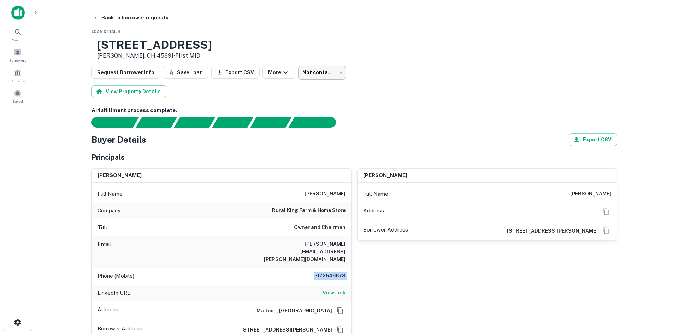
click at [299, 77] on body "Search Borrowers Contacts Saved Back to borrower requests Loan Details 811 Fox …" at bounding box center [336, 167] width 673 height 334
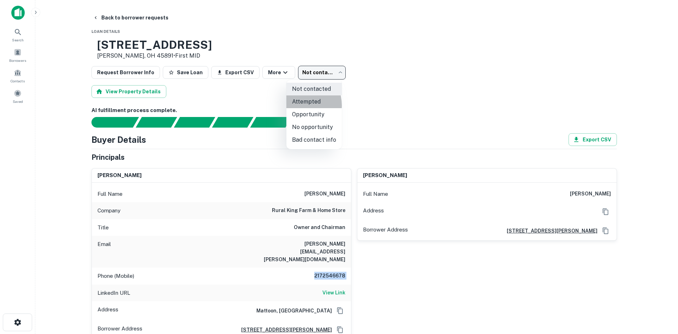
click at [296, 105] on li "Attempted" at bounding box center [314, 101] width 55 height 13
type input "*********"
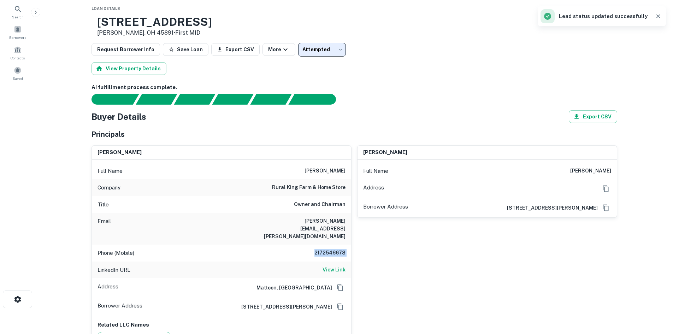
scroll to position [35, 0]
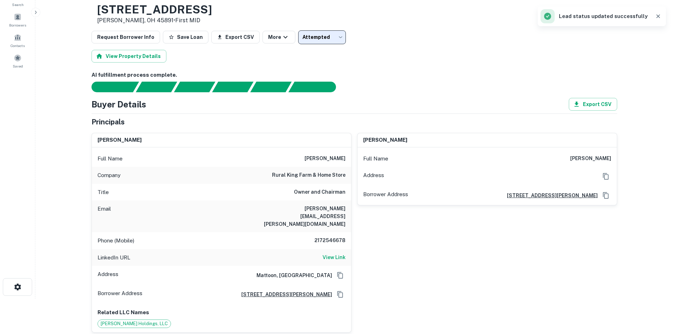
click at [320, 208] on h6 "alex.melvin@rktalent.com" at bounding box center [303, 216] width 85 height 23
drag, startPoint x: 119, startPoint y: 10, endPoint x: 181, endPoint y: 11, distance: 62.2
click at [181, 11] on div "811 Fox Rd Van Wert, OH 45891 • First MID" at bounding box center [152, 14] width 120 height 22
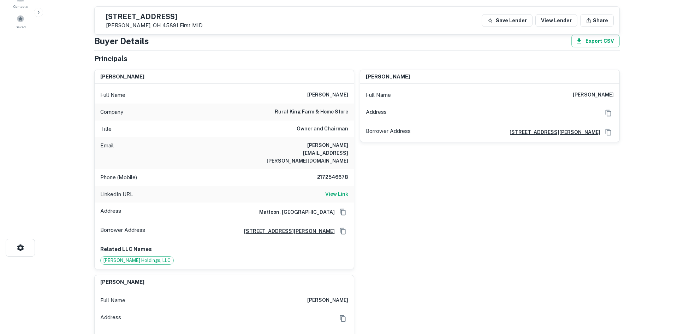
scroll to position [0, 0]
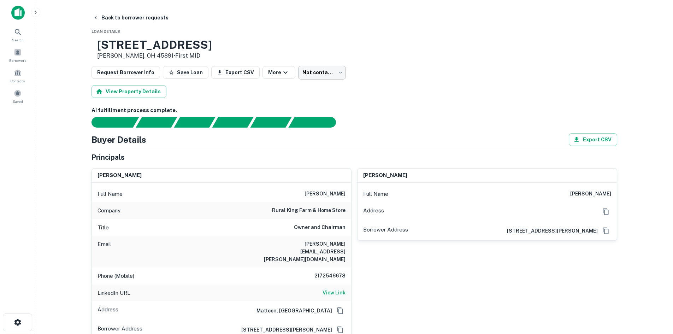
click at [316, 75] on body "Search Borrowers Contacts Saved Back to borrower requests Loan Details 811 Fox …" at bounding box center [336, 167] width 673 height 334
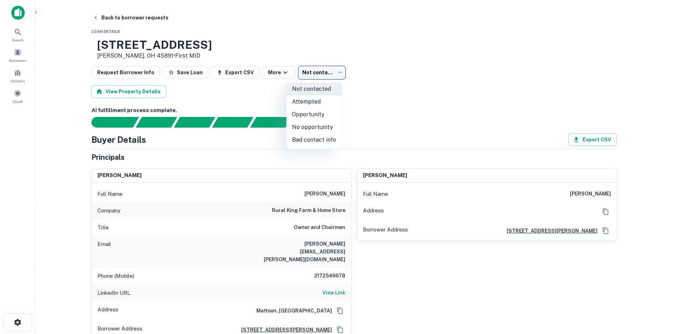
click at [323, 105] on li "Attempted" at bounding box center [314, 101] width 55 height 13
type input "*********"
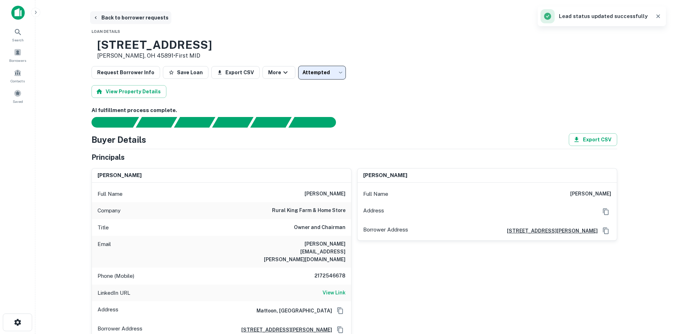
click at [134, 15] on button "Back to borrower requests" at bounding box center [130, 17] width 81 height 13
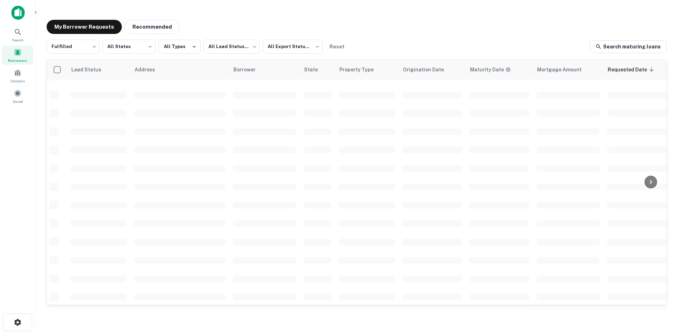
scroll to position [134, 0]
click at [152, 24] on button "Recommended" at bounding box center [152, 27] width 55 height 14
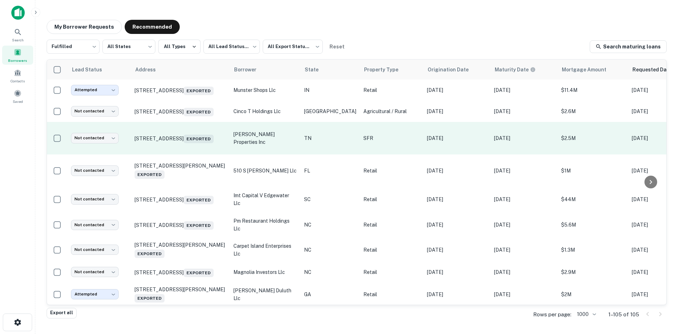
scroll to position [169, 0]
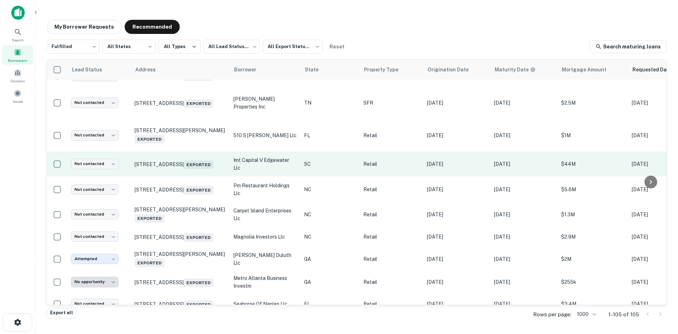
click at [177, 176] on td "4104 Flats Main St Fort Mill, SC 29707 Exported" at bounding box center [180, 164] width 99 height 25
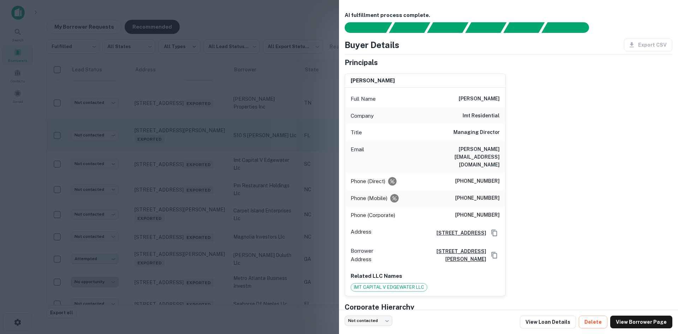
drag, startPoint x: 255, startPoint y: 122, endPoint x: 231, endPoint y: 136, distance: 27.5
click at [255, 122] on div at bounding box center [339, 167] width 678 height 334
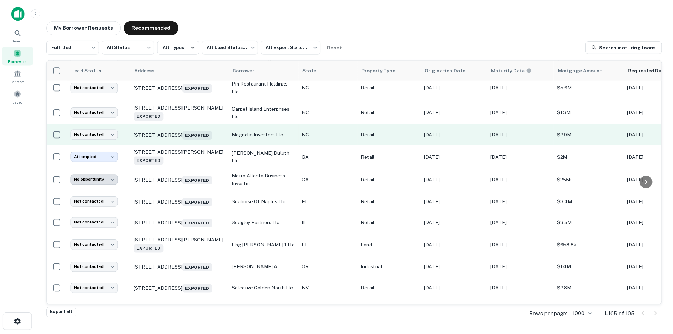
scroll to position [275, 0]
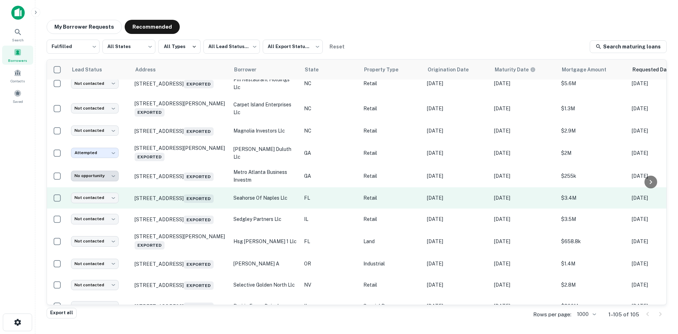
click at [189, 208] on td "1229 Airport Rd N Naples, FL 34104 Exported" at bounding box center [180, 197] width 99 height 21
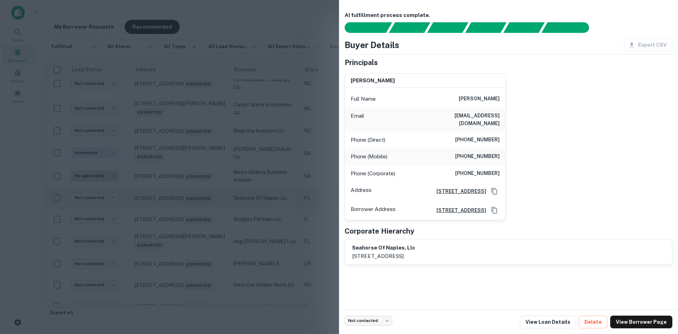
click at [189, 212] on div at bounding box center [339, 167] width 678 height 334
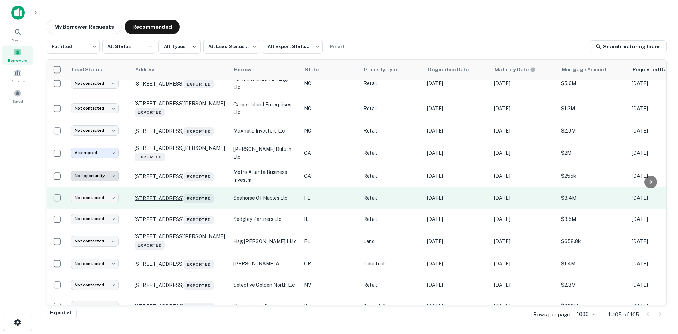
click at [185, 202] on p "1229 Airport Rd N Naples, FL 34104 Exported" at bounding box center [181, 198] width 92 height 10
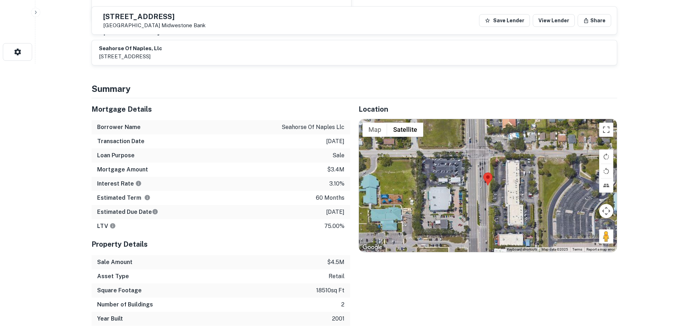
scroll to position [283, 0]
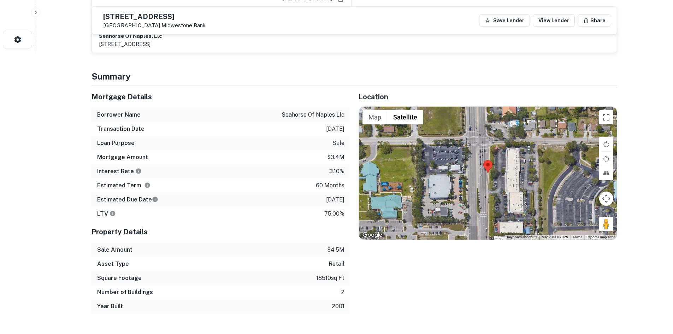
drag, startPoint x: 601, startPoint y: 218, endPoint x: 484, endPoint y: 166, distance: 128.1
click at [479, 165] on div "Map Terrain Satellite Labels Keyboard shortcuts Map Data Map data ©2025 Map dat…" at bounding box center [488, 173] width 258 height 133
drag, startPoint x: 602, startPoint y: 218, endPoint x: 579, endPoint y: 191, distance: 35.1
click at [484, 162] on div "Map Terrain Satellite Labels Keyboard shortcuts Map Data Map data ©2025 Map dat…" at bounding box center [488, 173] width 258 height 133
drag, startPoint x: 600, startPoint y: 213, endPoint x: 518, endPoint y: 177, distance: 89.7
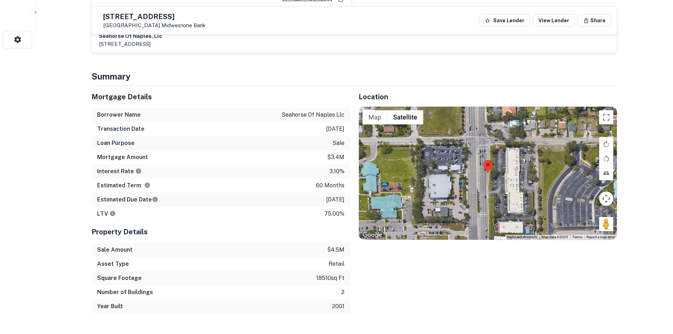
click at [518, 177] on div "Map Terrain Satellite Labels Keyboard shortcuts Map Data Map data ©2025 Map dat…" at bounding box center [488, 173] width 258 height 133
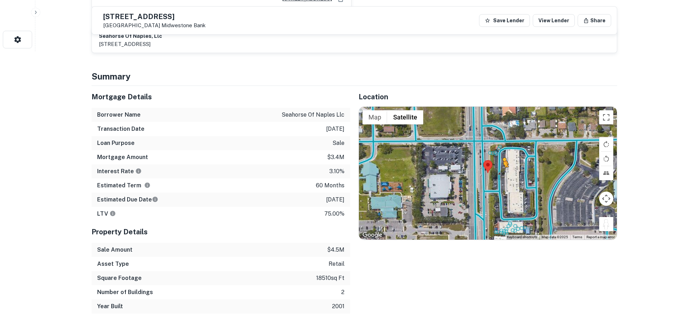
drag, startPoint x: 607, startPoint y: 218, endPoint x: 501, endPoint y: 167, distance: 117.1
click at [501, 167] on div "To activate drag with keyboard, press Alt + Enter. Once in keyboard drag state,…" at bounding box center [488, 173] width 258 height 133
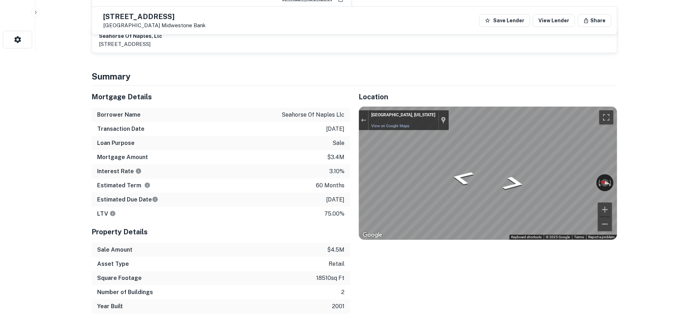
click at [317, 110] on div "Mortgage Details Borrower Name seahorse of naples llc Transaction Date 5/12/202…" at bounding box center [350, 200] width 534 height 228
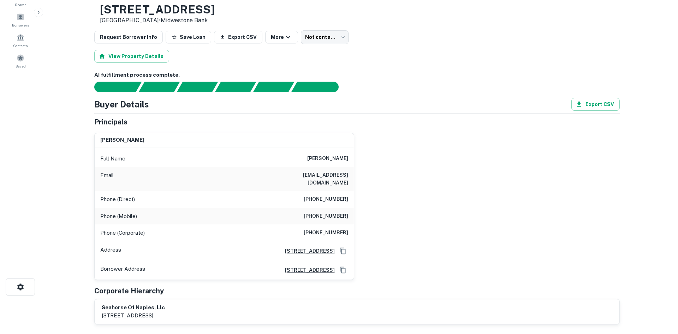
scroll to position [0, 0]
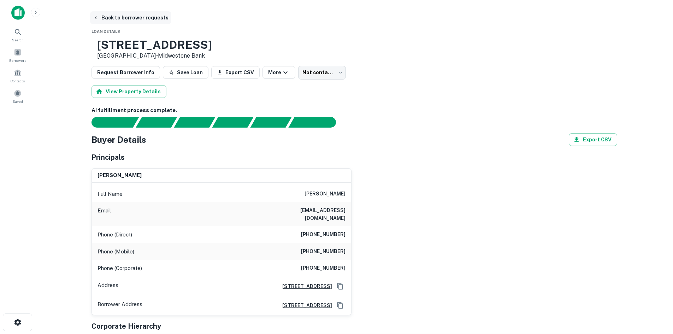
click at [113, 19] on button "Back to borrower requests" at bounding box center [130, 17] width 81 height 13
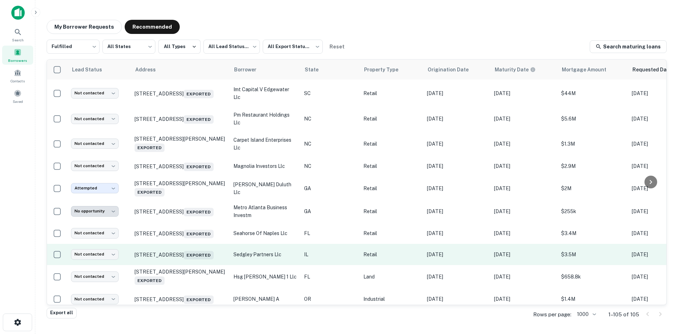
scroll to position [346, 0]
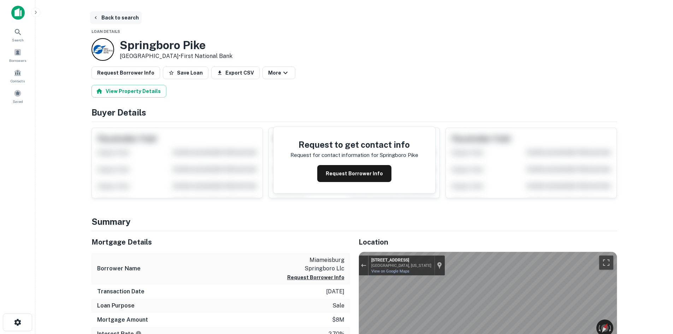
click at [99, 19] on button "Back to search" at bounding box center [116, 17] width 52 height 13
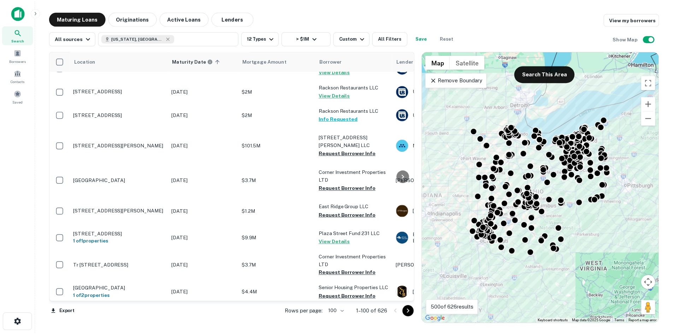
scroll to position [1894, 0]
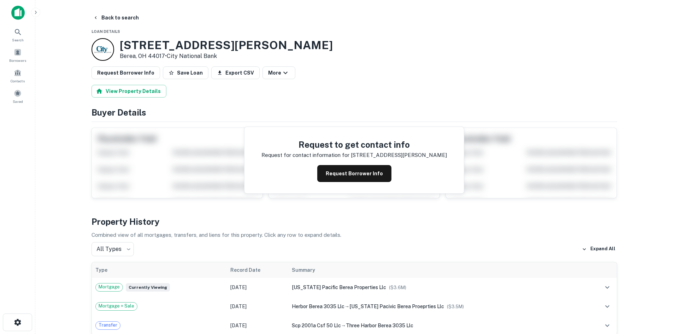
click at [131, 11] on main "Back to search Loan Details 212 W Bagley Rd Berea, OH 44017 • City National Ban…" at bounding box center [354, 167] width 638 height 334
click at [130, 16] on button "Back to search" at bounding box center [116, 17] width 52 height 13
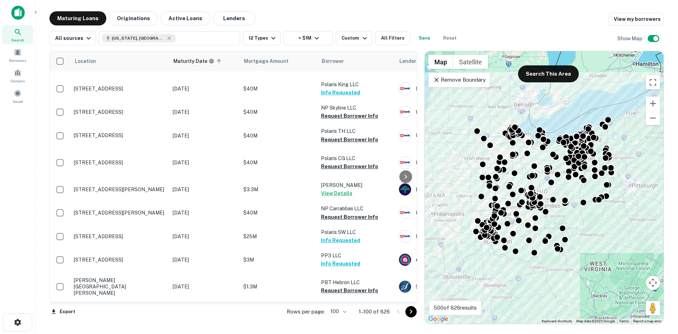
scroll to position [3023, 0]
click at [409, 312] on icon "Go to next page" at bounding box center [411, 311] width 8 height 8
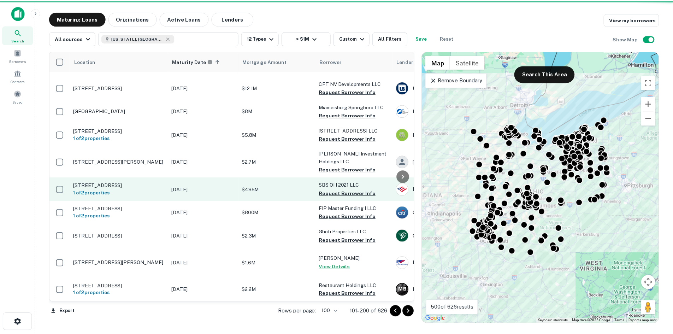
scroll to position [2917, 0]
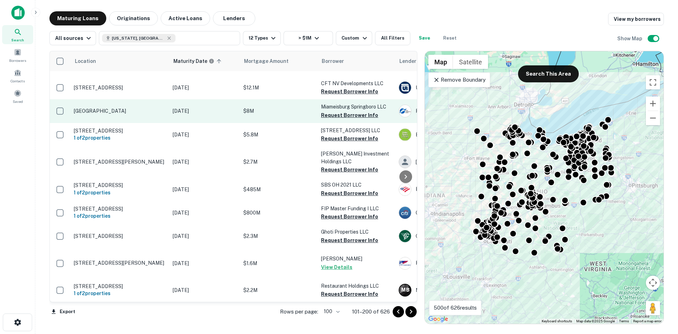
click at [138, 114] on p "[GEOGRAPHIC_DATA]" at bounding box center [120, 111] width 92 height 6
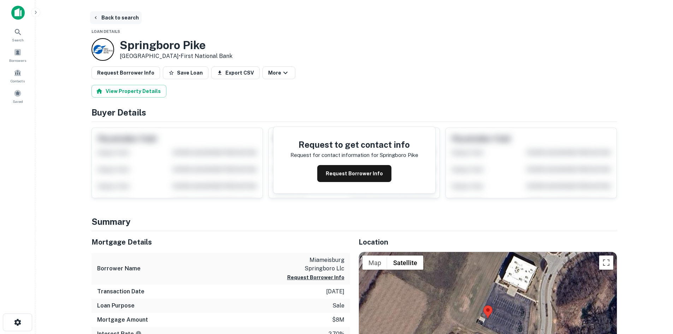
click at [102, 11] on button "Back to search" at bounding box center [116, 17] width 52 height 13
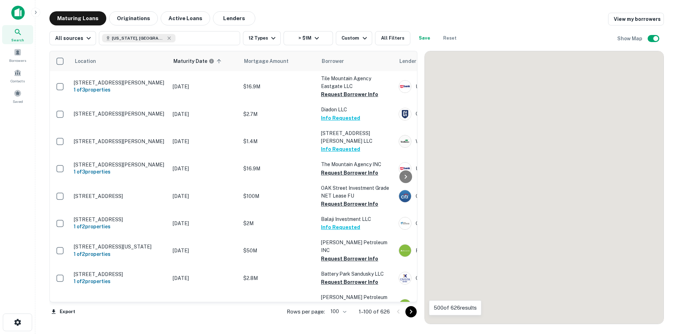
scroll to position [2917, 0]
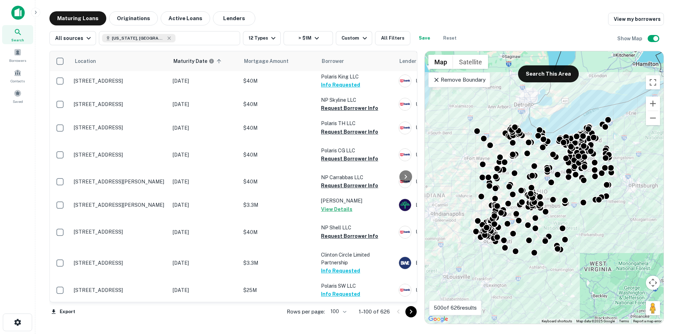
click at [408, 308] on icon "Go to next page" at bounding box center [411, 311] width 8 height 8
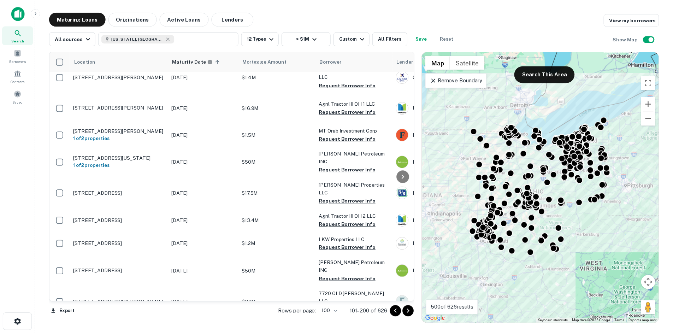
scroll to position [1892, 0]
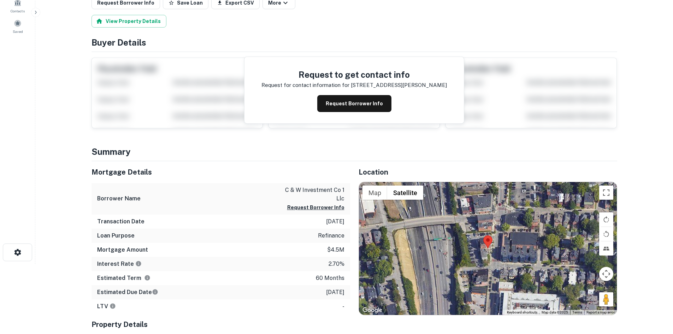
scroll to position [71, 0]
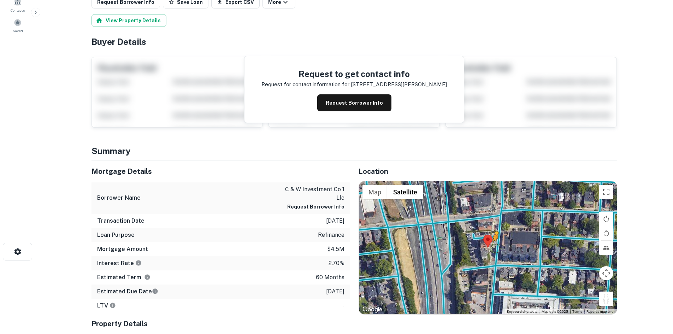
drag, startPoint x: 604, startPoint y: 293, endPoint x: 496, endPoint y: 248, distance: 117.1
click at [496, 248] on div "To activate drag with keyboard, press Alt + Enter. Once in keyboard drag state,…" at bounding box center [488, 247] width 258 height 133
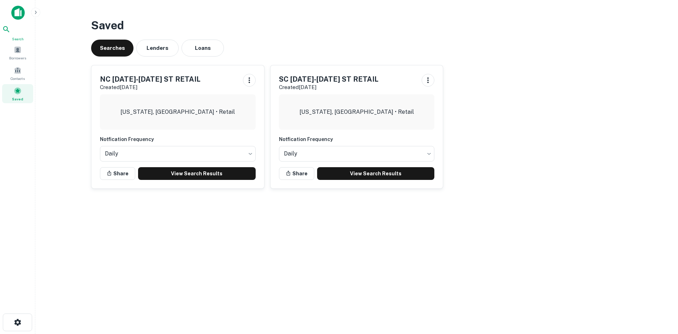
click at [21, 37] on div "Search" at bounding box center [17, 33] width 31 height 17
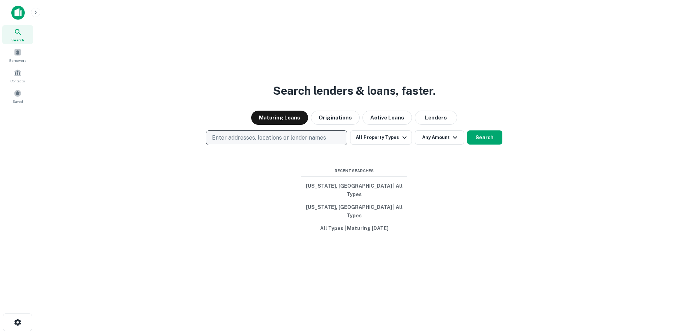
click at [255, 142] on p "Enter addresses, locations or lender names" at bounding box center [269, 138] width 114 height 8
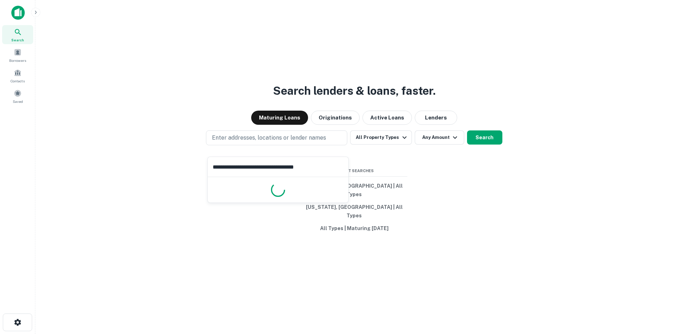
click at [270, 165] on input "**********" at bounding box center [278, 167] width 141 height 20
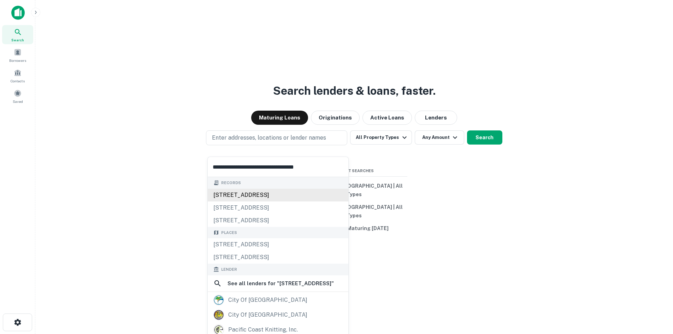
click at [289, 194] on div "[STREET_ADDRESS]" at bounding box center [278, 195] width 141 height 13
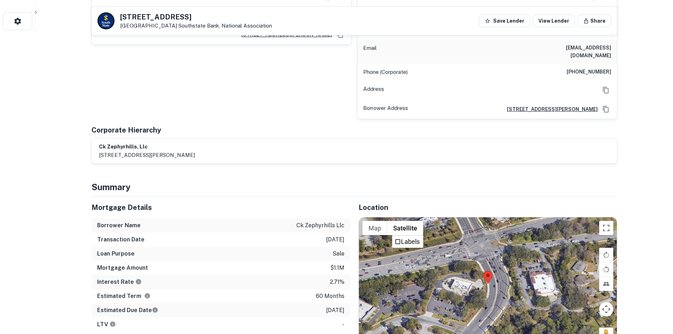
scroll to position [247, 0]
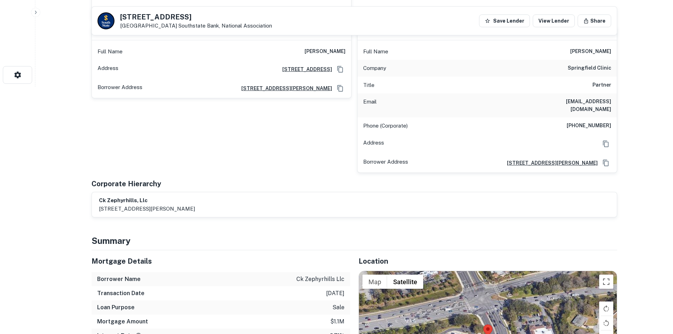
drag, startPoint x: 118, startPoint y: 17, endPoint x: 172, endPoint y: 29, distance: 55.0
click at [172, 29] on div "[STREET_ADDRESS] Southstate Bank, National Association" at bounding box center [185, 20] width 175 height 17
copy div "16 OLD KINGS RD N Palm Coast, FL 32137"
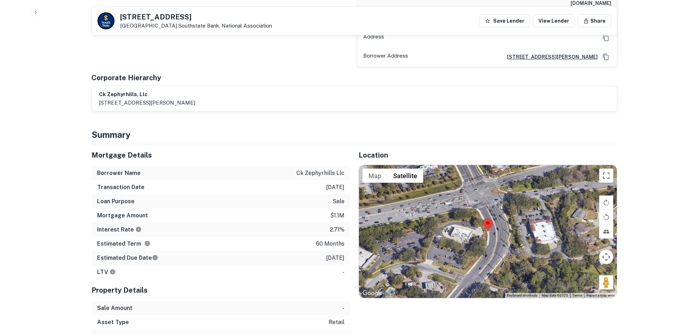
scroll to position [389, 0]
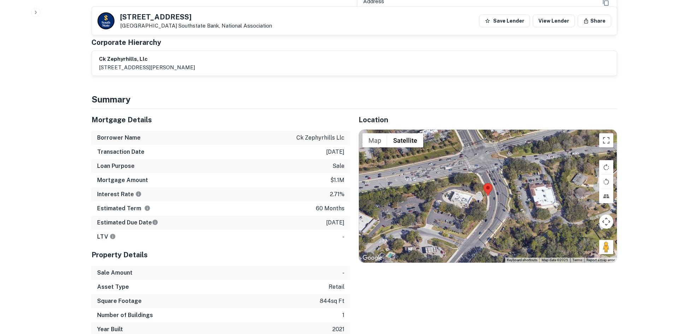
drag, startPoint x: 603, startPoint y: 236, endPoint x: 551, endPoint y: 208, distance: 59.0
click at [532, 201] on div "Map Terrain Satellite Labels Keyboard shortcuts Map Data Map data ©2025 Map dat…" at bounding box center [488, 196] width 258 height 133
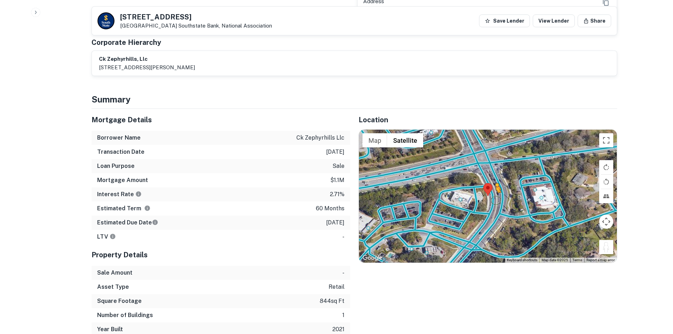
drag, startPoint x: 602, startPoint y: 238, endPoint x: 495, endPoint y: 193, distance: 115.6
click at [495, 193] on div "To activate drag with keyboard, press Alt + Enter. Once in keyboard drag state,…" at bounding box center [488, 196] width 258 height 133
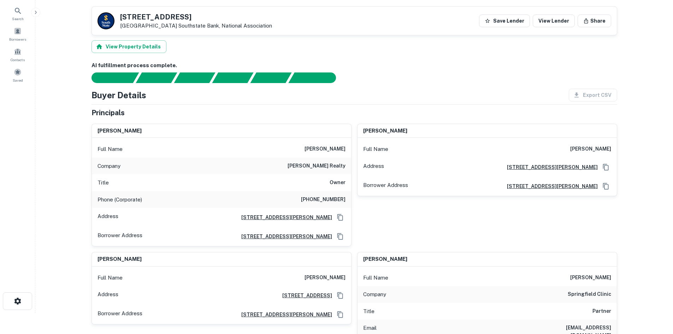
scroll to position [0, 0]
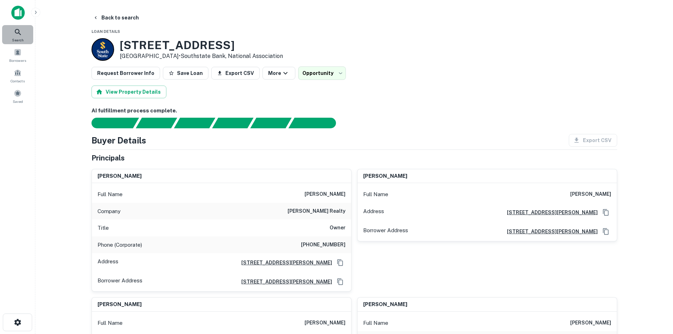
click at [18, 31] on icon at bounding box center [18, 32] width 8 height 8
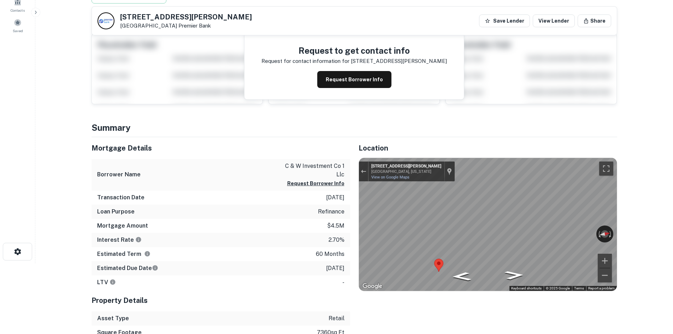
scroll to position [35, 0]
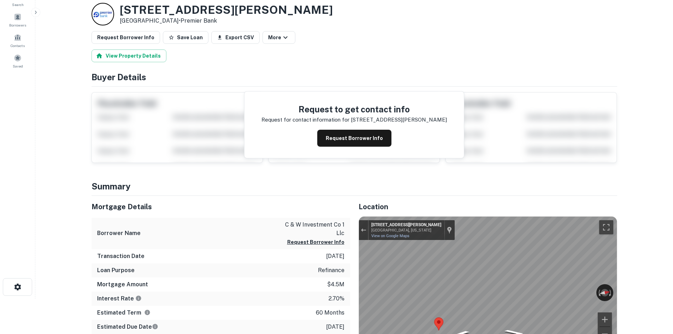
drag, startPoint x: 167, startPoint y: 23, endPoint x: 174, endPoint y: 22, distance: 6.4
click at [174, 22] on div "[STREET_ADDRESS][PERSON_NAME] • Premier Bank" at bounding box center [226, 14] width 213 height 22
copy div "[STREET_ADDRESS][PERSON_NAME]"
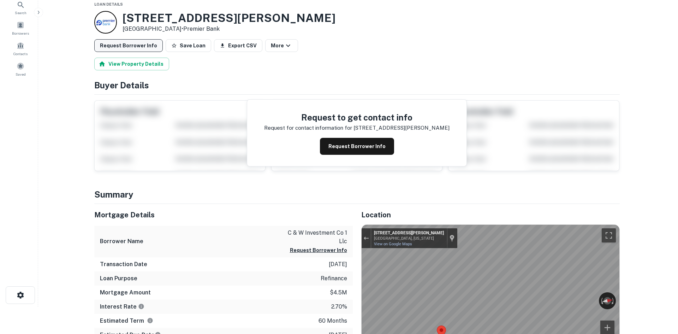
scroll to position [0, 0]
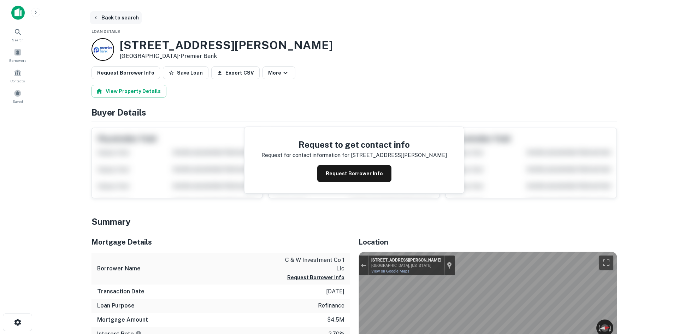
click at [110, 18] on button "Back to search" at bounding box center [116, 17] width 52 height 13
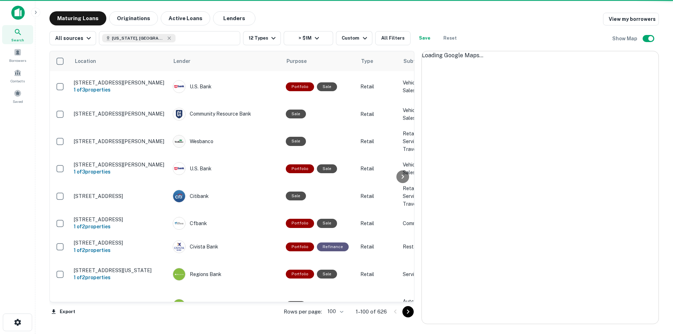
click at [411, 307] on button "Go to next page" at bounding box center [407, 311] width 11 height 11
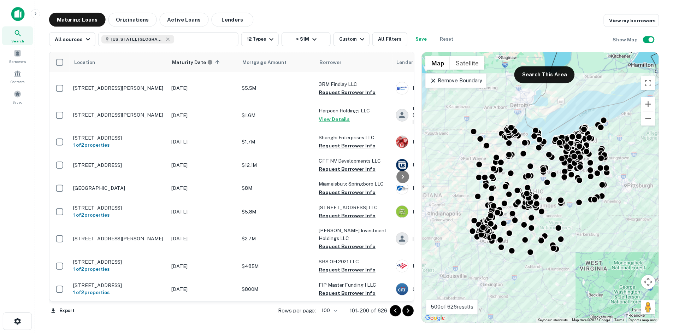
scroll to position [2485, 0]
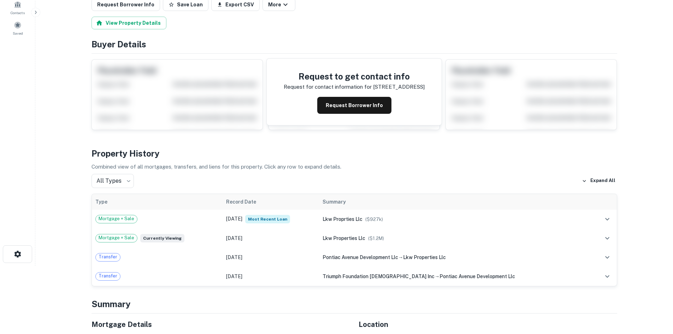
scroll to position [212, 0]
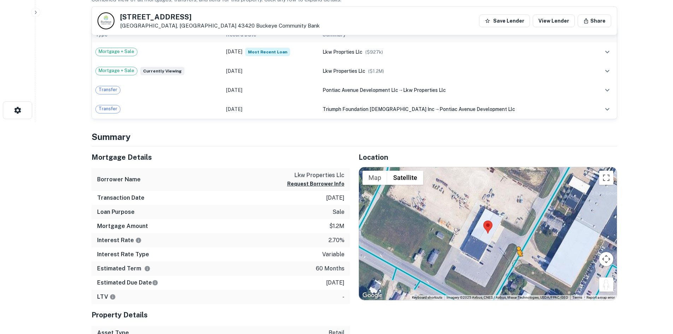
drag, startPoint x: 605, startPoint y: 288, endPoint x: 516, endPoint y: 258, distance: 93.6
click at [515, 258] on div "To activate drag with keyboard, press Alt + Enter. Once in keyboard drag state,…" at bounding box center [488, 233] width 258 height 133
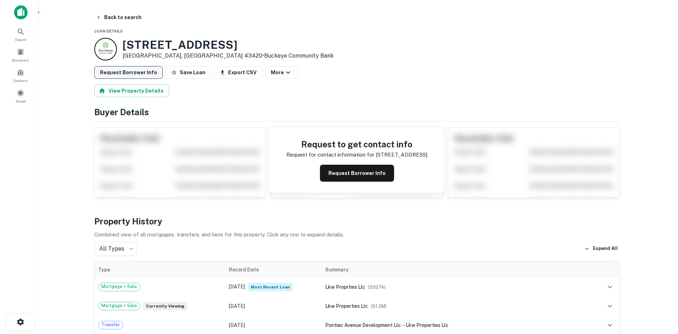
scroll to position [0, 0]
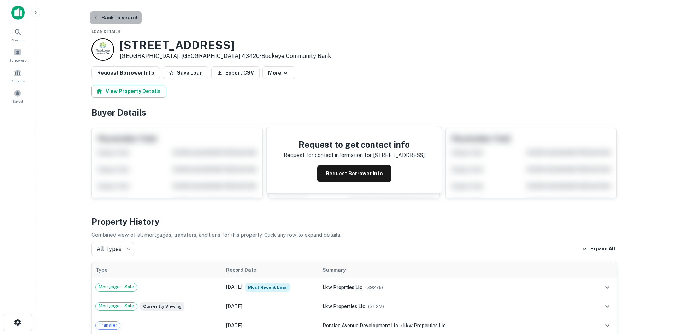
click at [116, 22] on button "Back to search" at bounding box center [116, 17] width 52 height 13
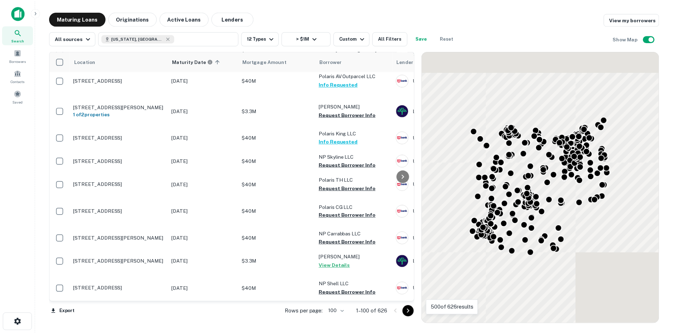
scroll to position [2626, 0]
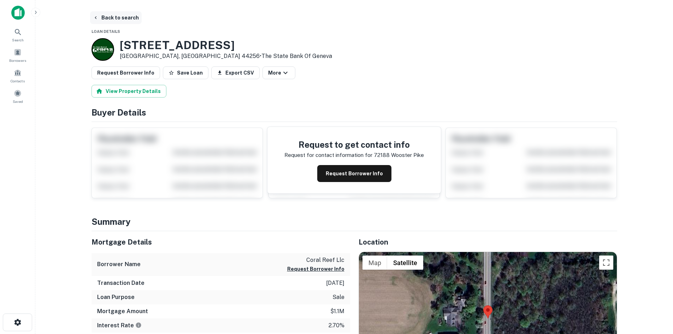
click at [116, 16] on button "Back to search" at bounding box center [116, 17] width 52 height 13
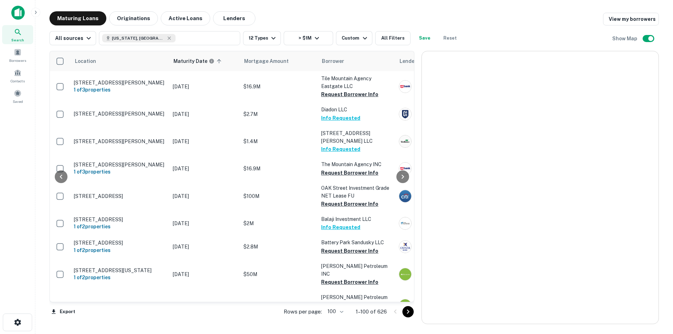
click at [409, 312] on icon "Go to next page" at bounding box center [408, 311] width 8 height 8
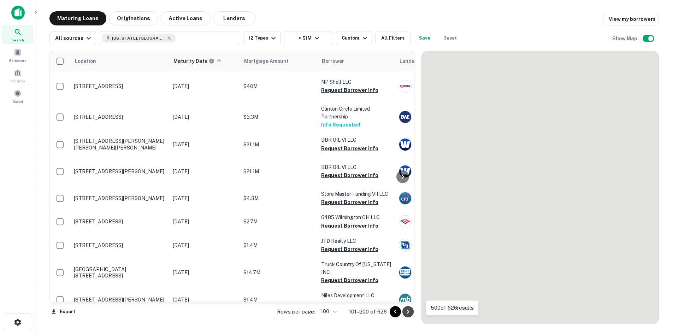
click at [412, 308] on icon "Go to next page" at bounding box center [408, 311] width 8 height 8
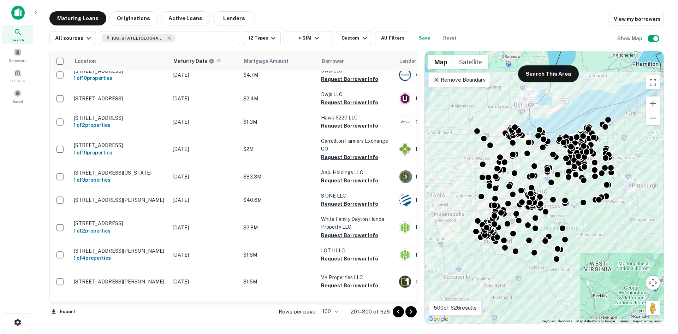
scroll to position [1470, 0]
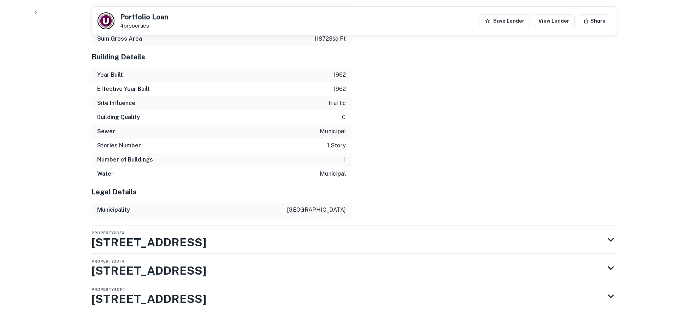
scroll to position [923, 0]
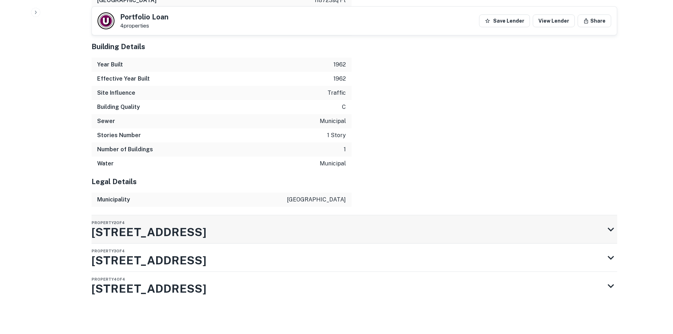
click at [314, 223] on div "Property 2 of [GEOGRAPHIC_DATA][STREET_ADDRESS]" at bounding box center [348, 229] width 513 height 28
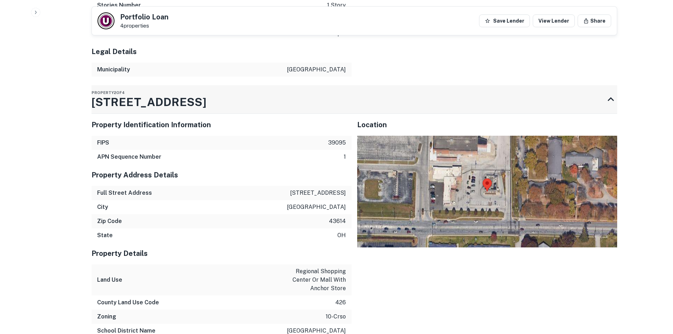
scroll to position [1049, 0]
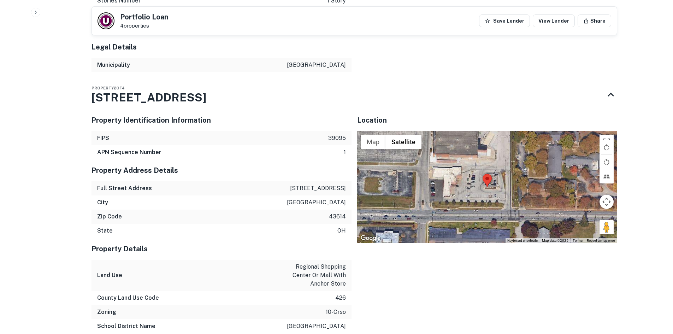
drag, startPoint x: 604, startPoint y: 240, endPoint x: 493, endPoint y: 210, distance: 114.6
click at [493, 210] on div "Map Terrain Satellite Labels Keyboard shortcuts Map Data Map data ©2025 Map dat…" at bounding box center [487, 187] width 260 height 112
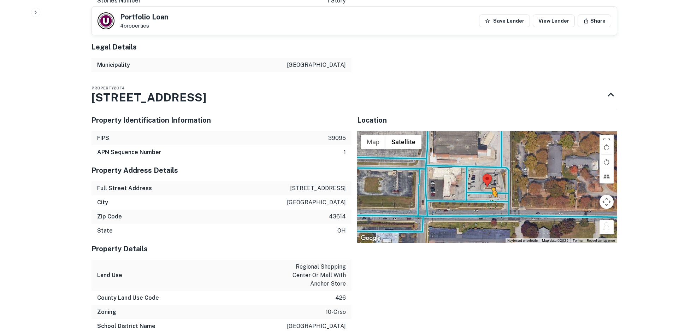
drag, startPoint x: 600, startPoint y: 238, endPoint x: 489, endPoint y: 204, distance: 116.1
click at [489, 204] on div "To activate drag with keyboard, press Alt + Enter. Once in keyboard drag state,…" at bounding box center [487, 187] width 260 height 112
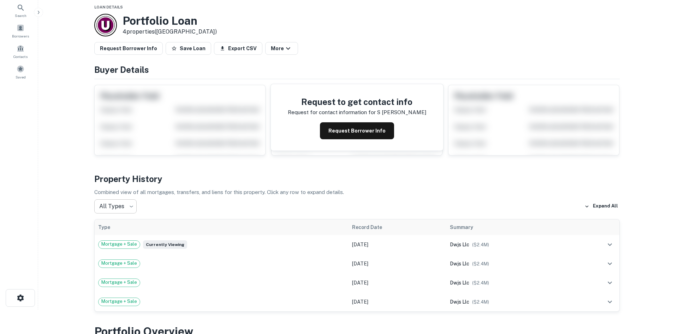
scroll to position [0, 0]
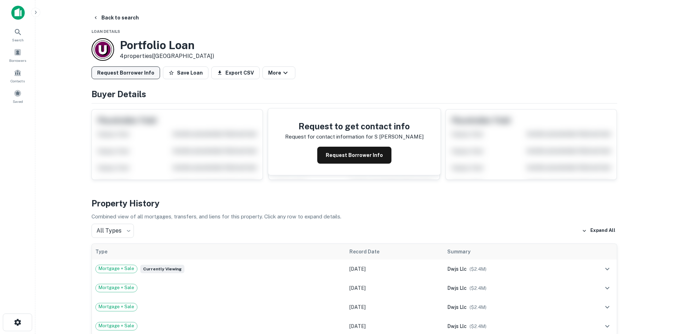
click at [127, 76] on button "Request Borrower Info" at bounding box center [126, 72] width 69 height 13
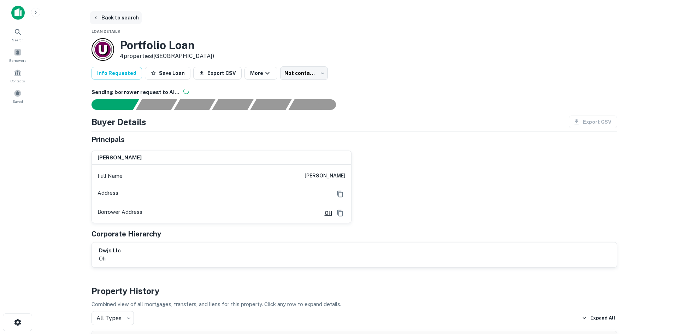
click at [120, 21] on button "Back to search" at bounding box center [116, 17] width 52 height 13
click at [122, 17] on button "Back to search" at bounding box center [116, 17] width 52 height 13
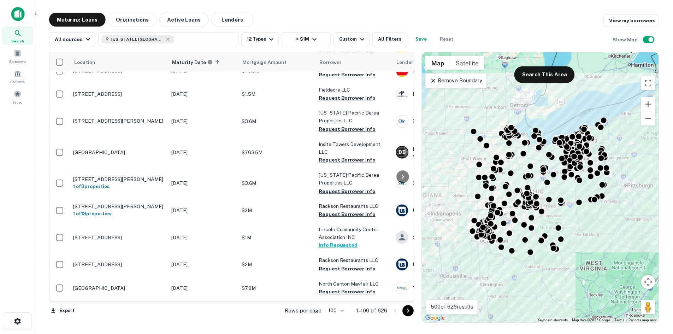
scroll to position [1718, 0]
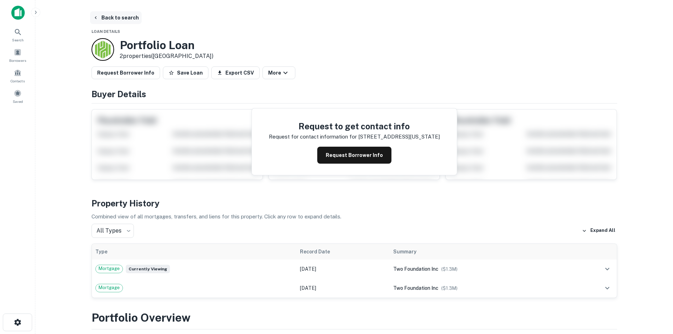
click at [112, 16] on button "Back to search" at bounding box center [116, 17] width 52 height 13
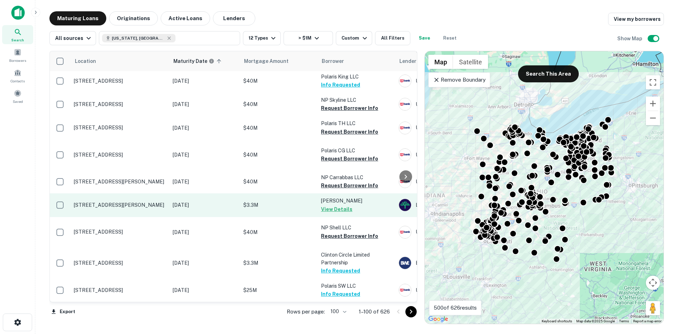
scroll to position [3015, 0]
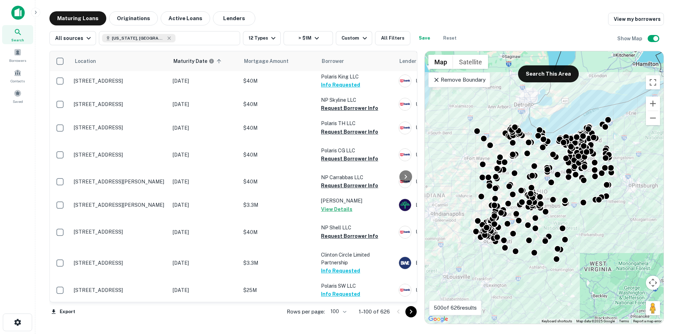
click at [411, 313] on icon "Go to next page" at bounding box center [411, 311] width 8 height 8
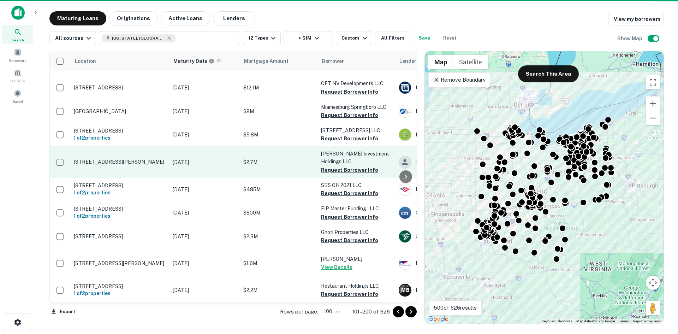
scroll to position [3070, 0]
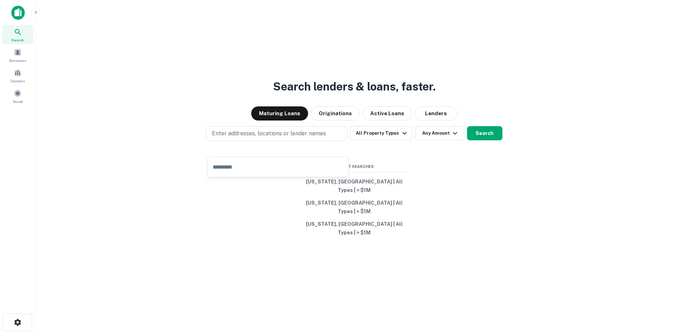
type input "**********"
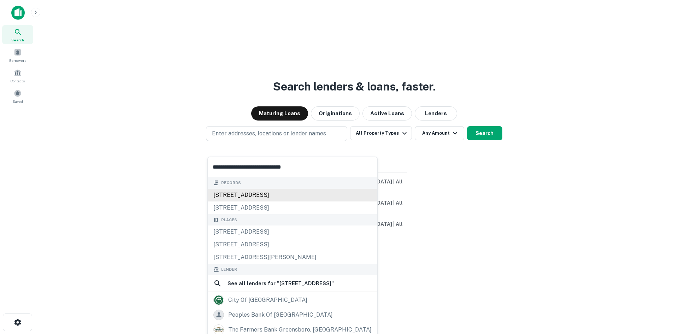
click at [289, 191] on div "[STREET_ADDRESS]" at bounding box center [293, 195] width 170 height 13
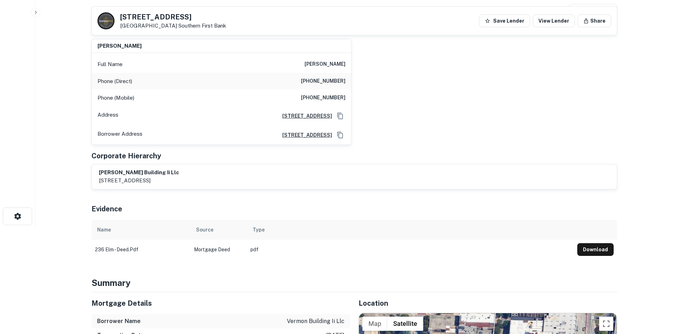
scroll to position [353, 0]
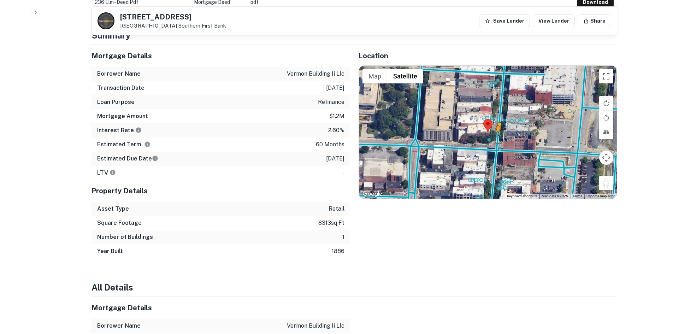
drag, startPoint x: 607, startPoint y: 183, endPoint x: 499, endPoint y: 136, distance: 117.2
click at [499, 136] on div "To activate drag with keyboard, press Alt + Enter. Once in keyboard drag state,…" at bounding box center [488, 132] width 258 height 133
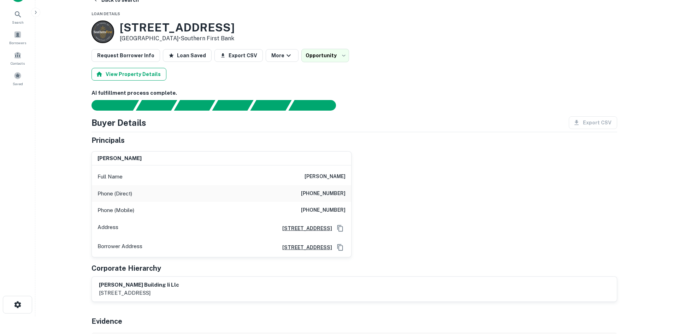
scroll to position [0, 0]
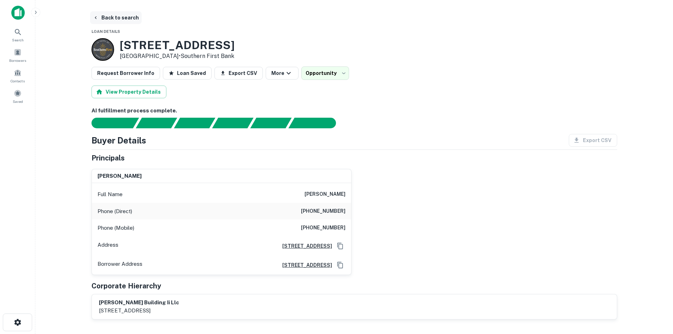
click at [119, 16] on button "Back to search" at bounding box center [116, 17] width 52 height 13
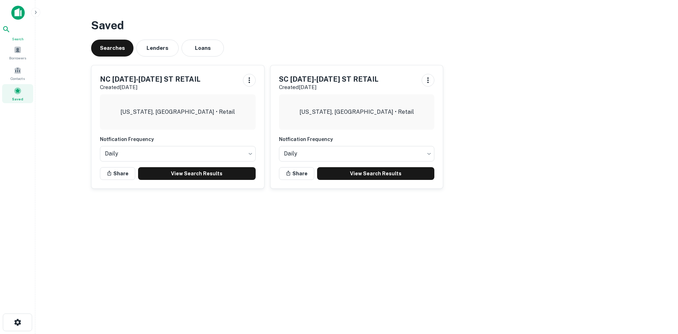
click at [12, 28] on div "Search" at bounding box center [17, 33] width 31 height 17
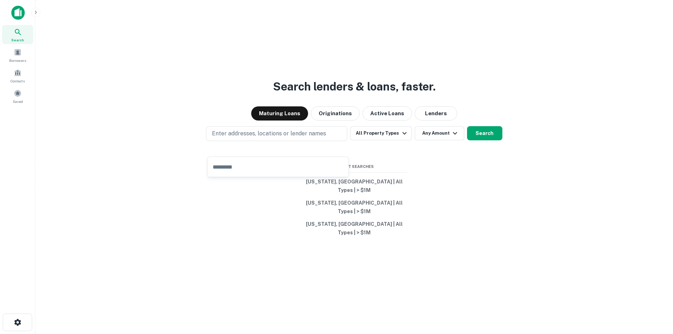
type input "**********"
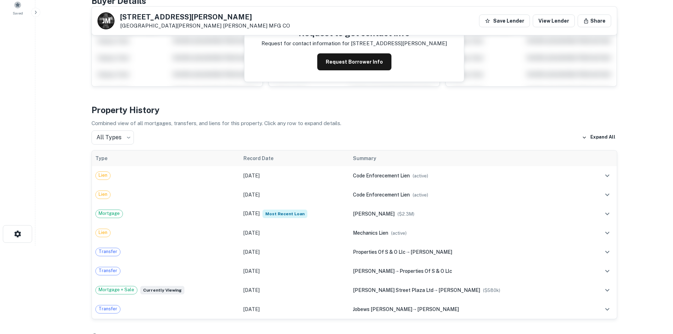
scroll to position [71, 0]
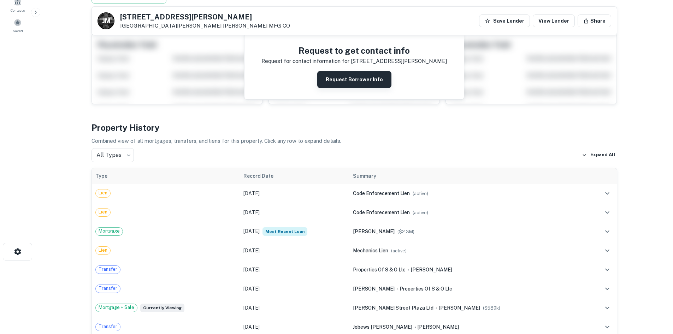
click at [350, 82] on button "Request Borrower Info" at bounding box center [354, 79] width 74 height 17
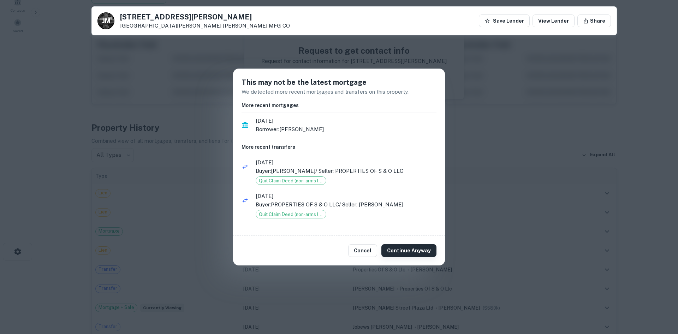
click at [406, 248] on button "Continue Anyway" at bounding box center [409, 250] width 55 height 13
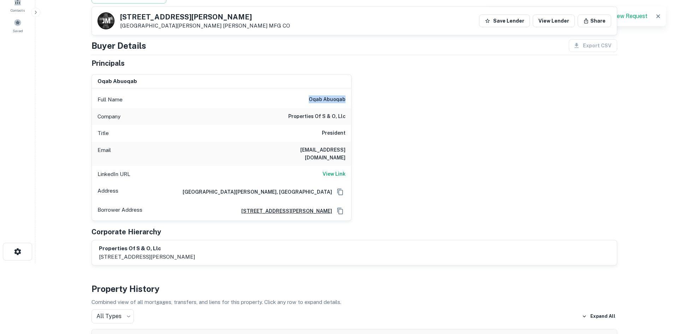
drag, startPoint x: 309, startPoint y: 101, endPoint x: 347, endPoint y: 101, distance: 38.5
click at [347, 101] on div "Full Name oqab abuoqab" at bounding box center [221, 99] width 259 height 17
copy h6 "oqab abuoqab"
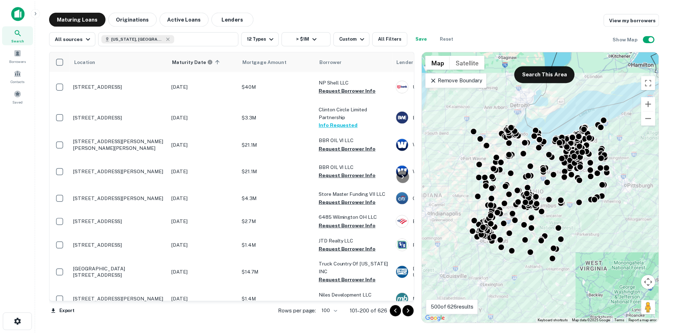
scroll to position [3070, 0]
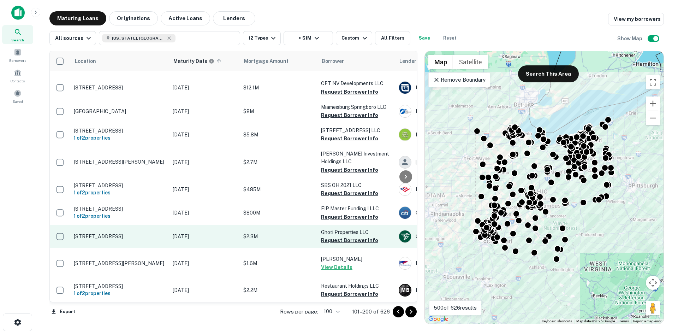
click at [138, 225] on td "[STREET_ADDRESS]" at bounding box center [119, 236] width 99 height 23
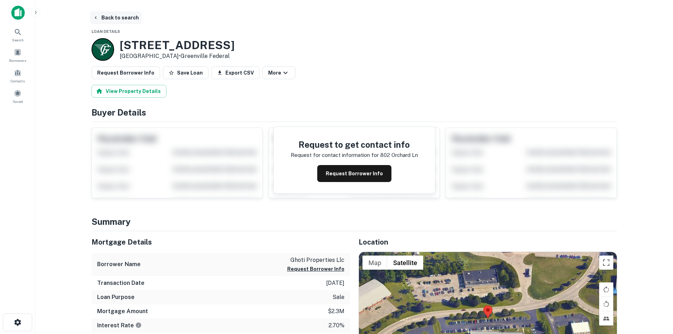
click at [117, 13] on button "Back to search" at bounding box center [116, 17] width 52 height 13
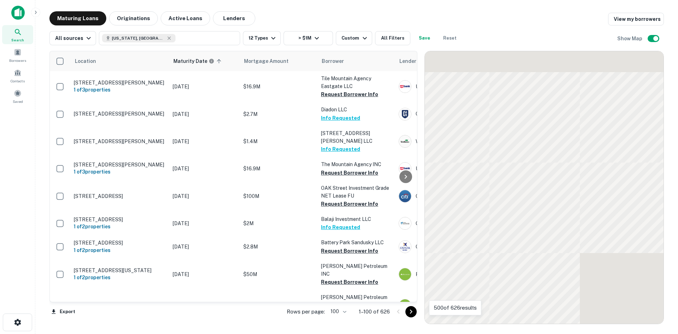
scroll to position [1612, 0]
